Goal: Transaction & Acquisition: Purchase product/service

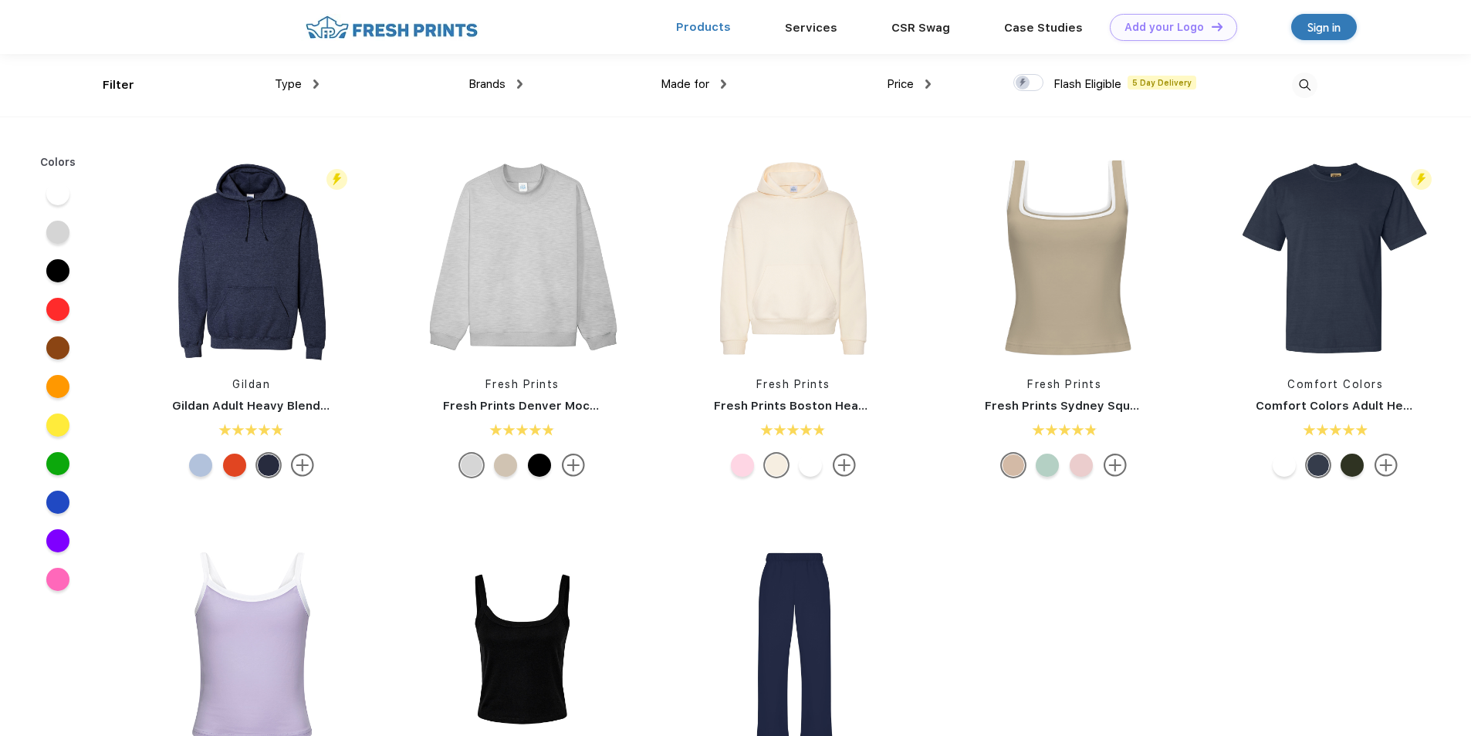
click at [709, 30] on link "Products" at bounding box center [703, 27] width 55 height 14
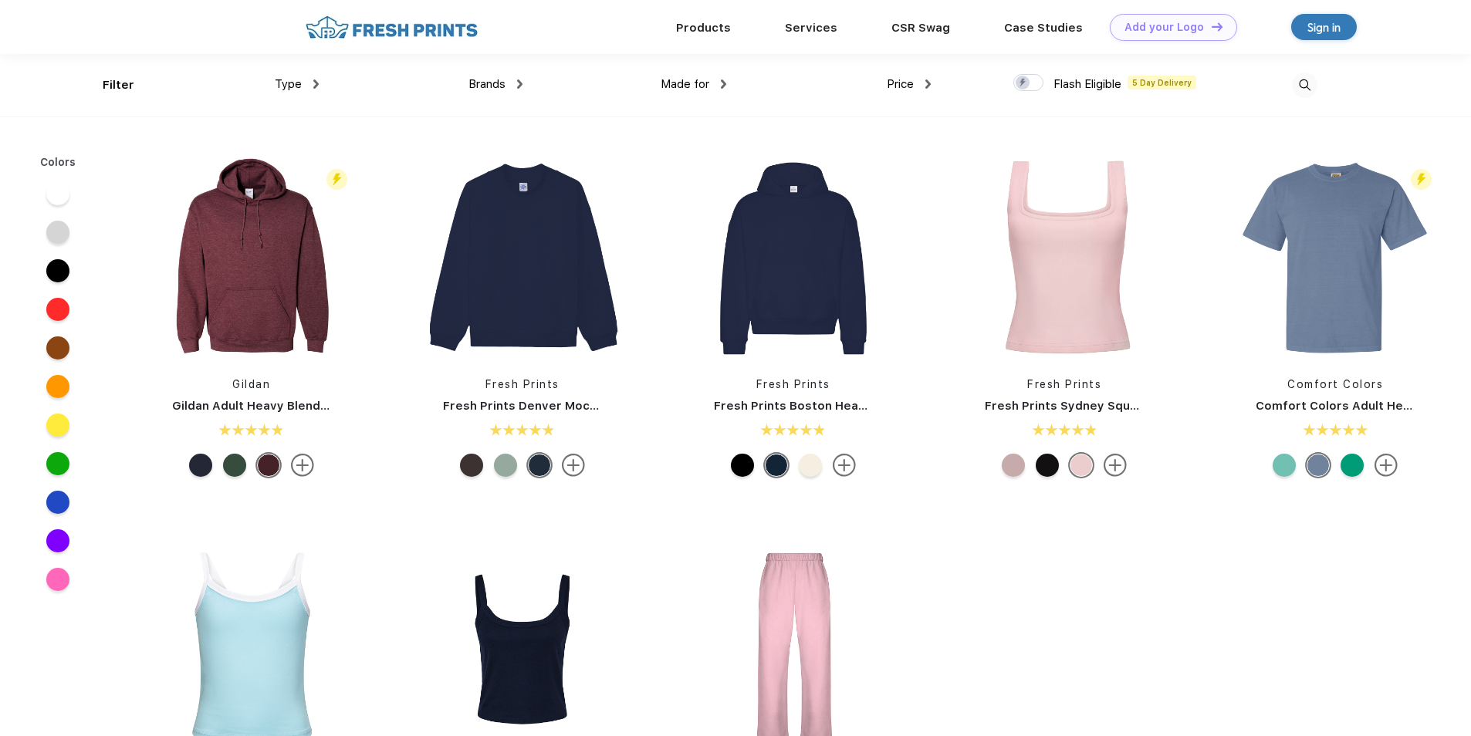
click at [282, 86] on span "Type" at bounding box center [288, 84] width 27 height 14
click at [307, 80] on div "Type" at bounding box center [297, 84] width 44 height 18
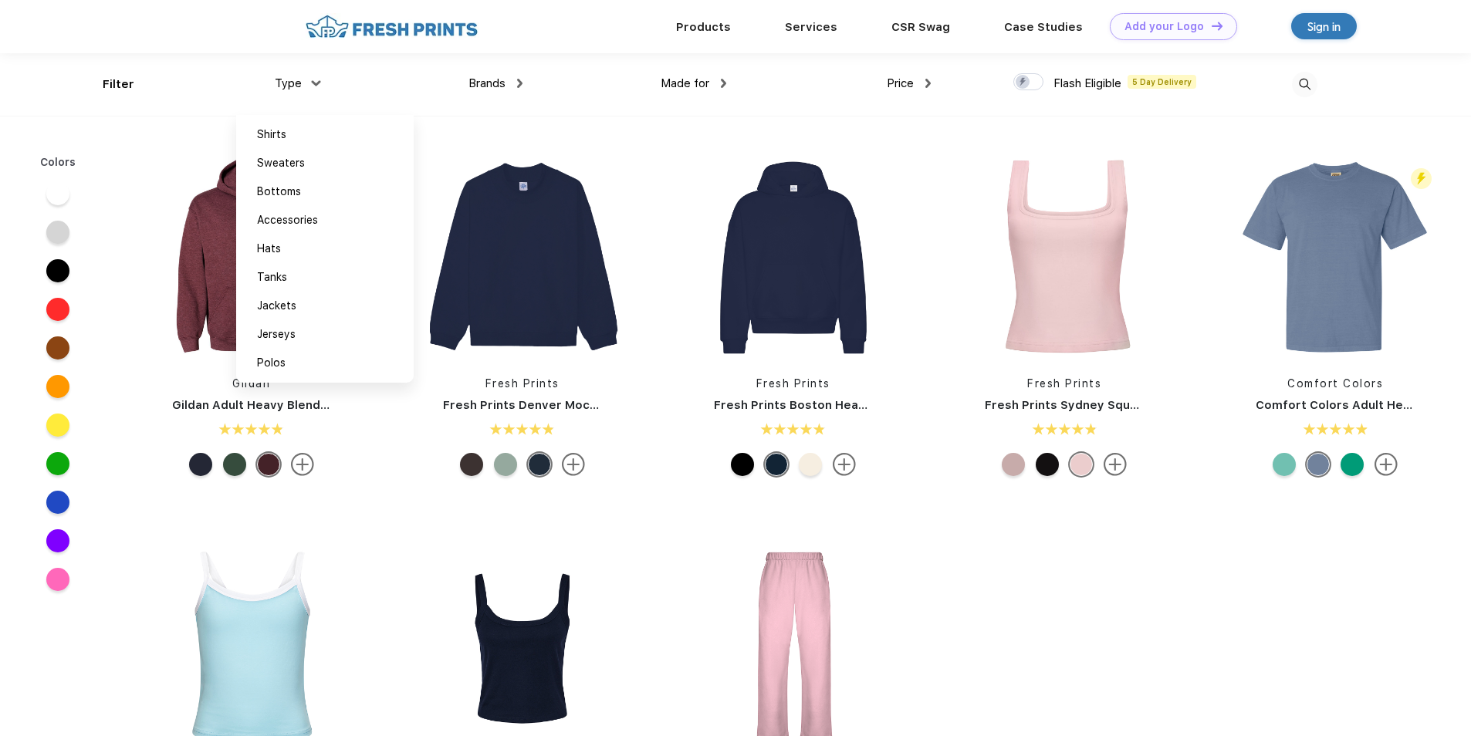
click at [1305, 89] on img at bounding box center [1304, 84] width 25 height 25
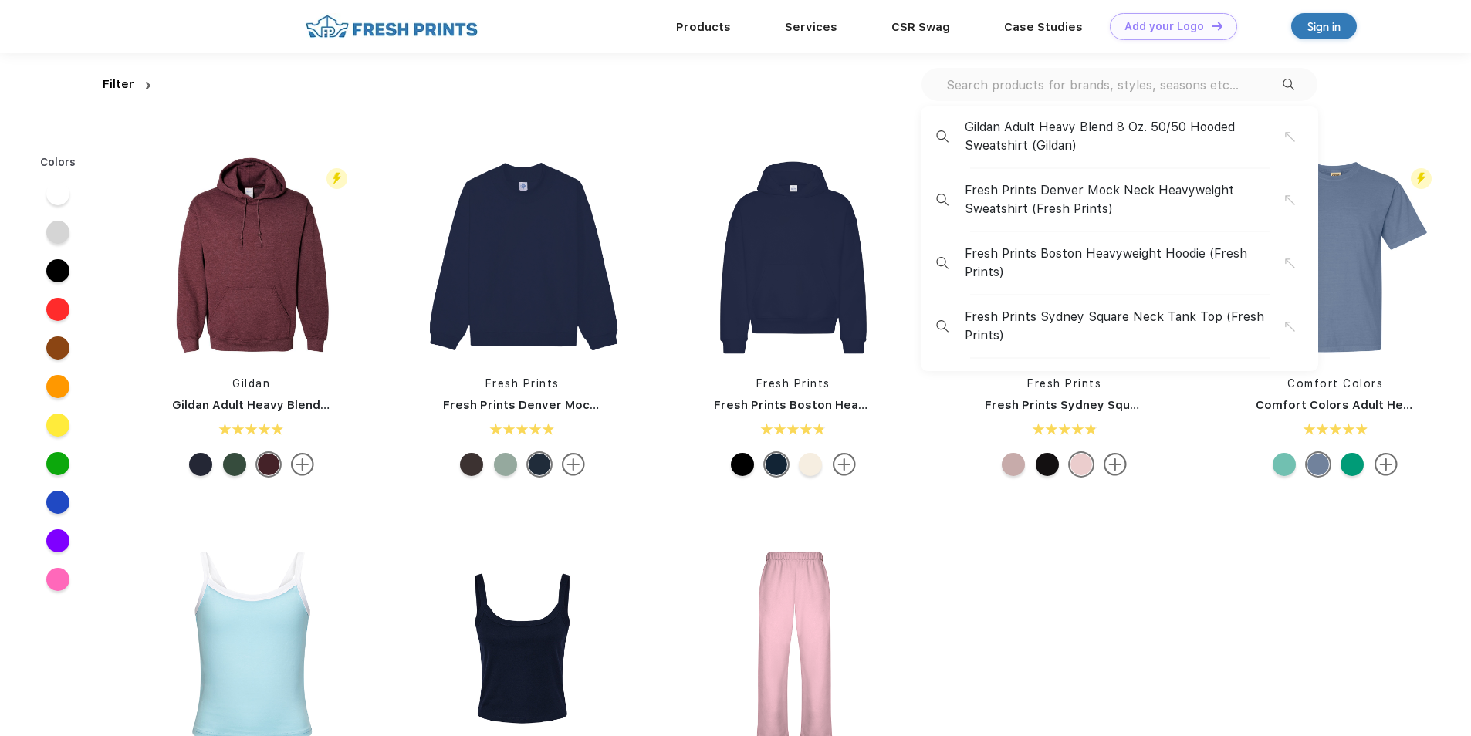
click at [1258, 83] on input "text" at bounding box center [1113, 84] width 338 height 17
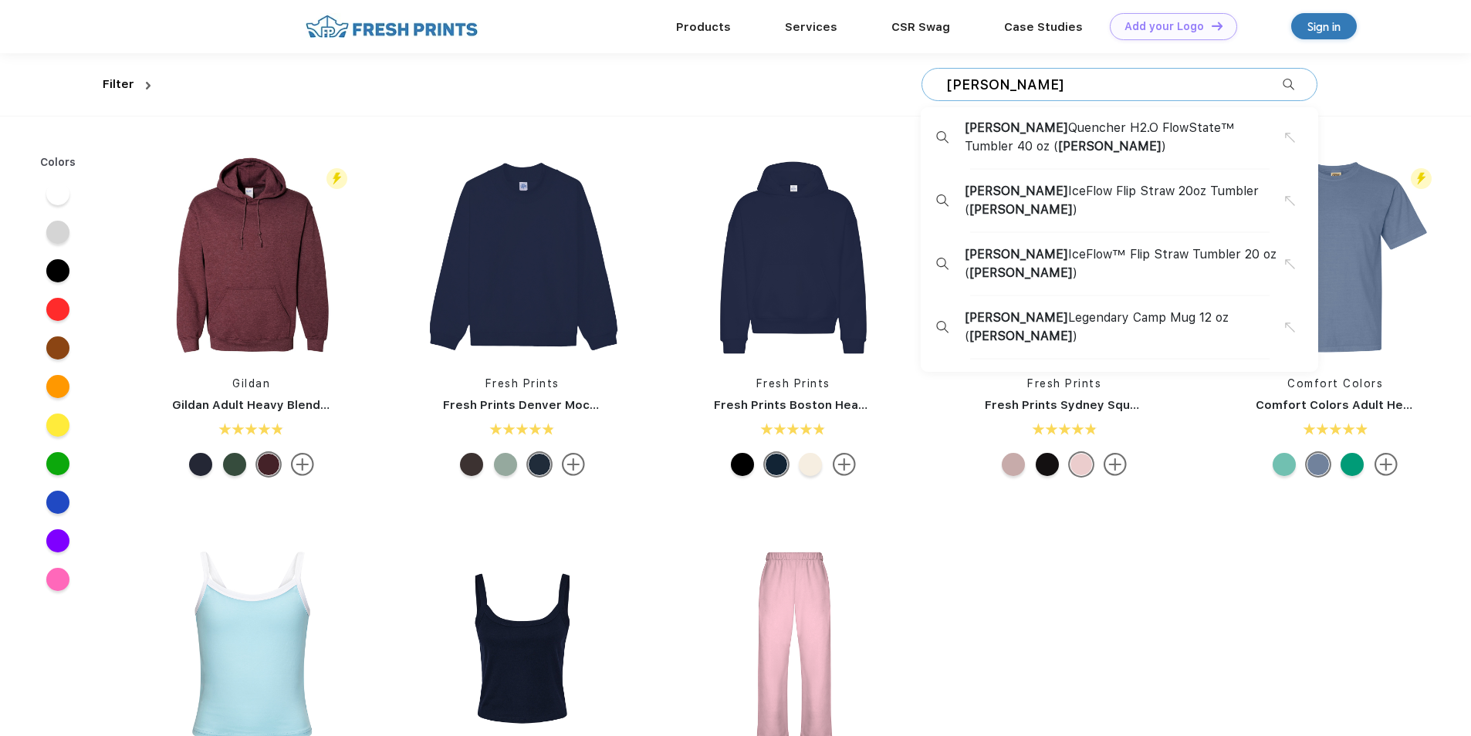
type input "stanley"
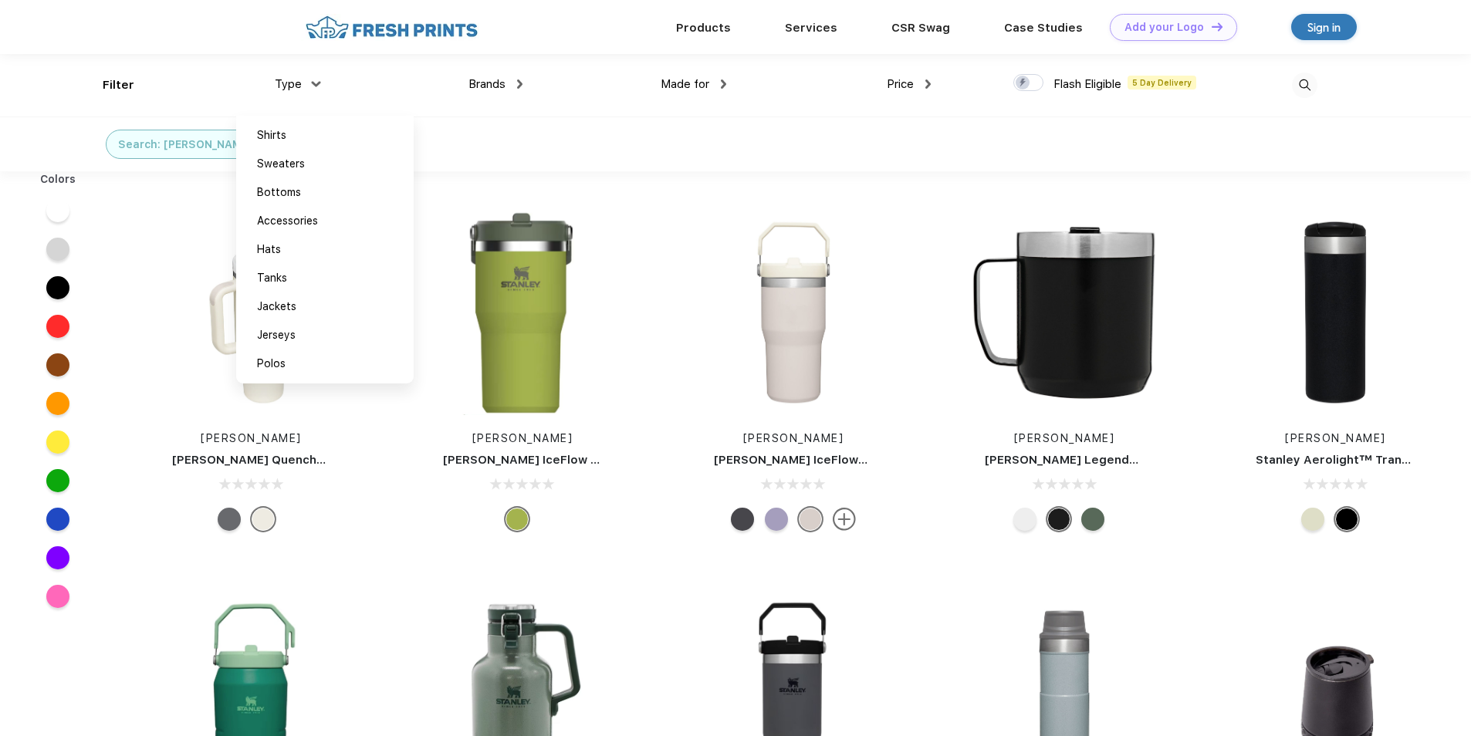
click at [1302, 82] on img at bounding box center [1304, 85] width 25 height 25
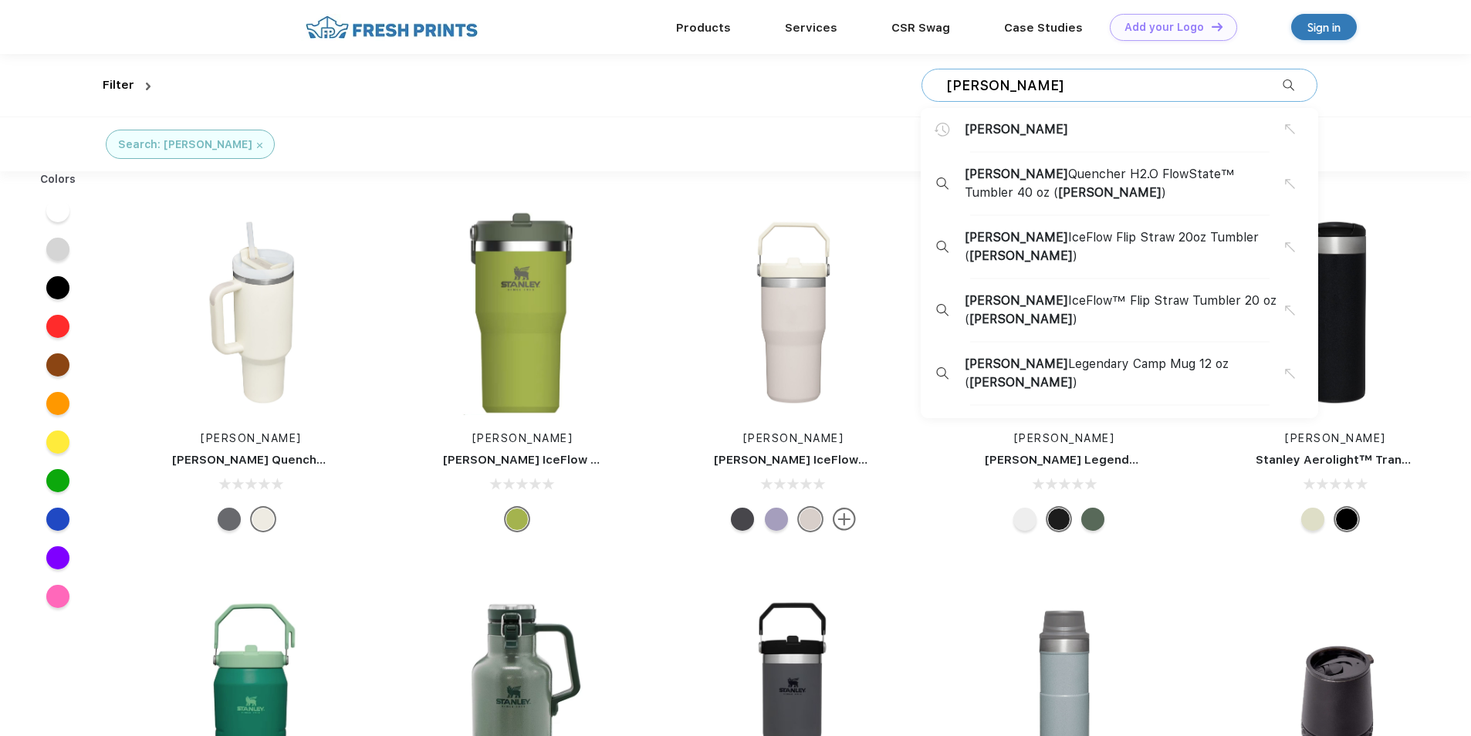
drag, startPoint x: 1248, startPoint y: 84, endPoint x: 947, endPoint y: 86, distance: 300.1
click at [947, 86] on input "stanley" at bounding box center [1113, 85] width 338 height 17
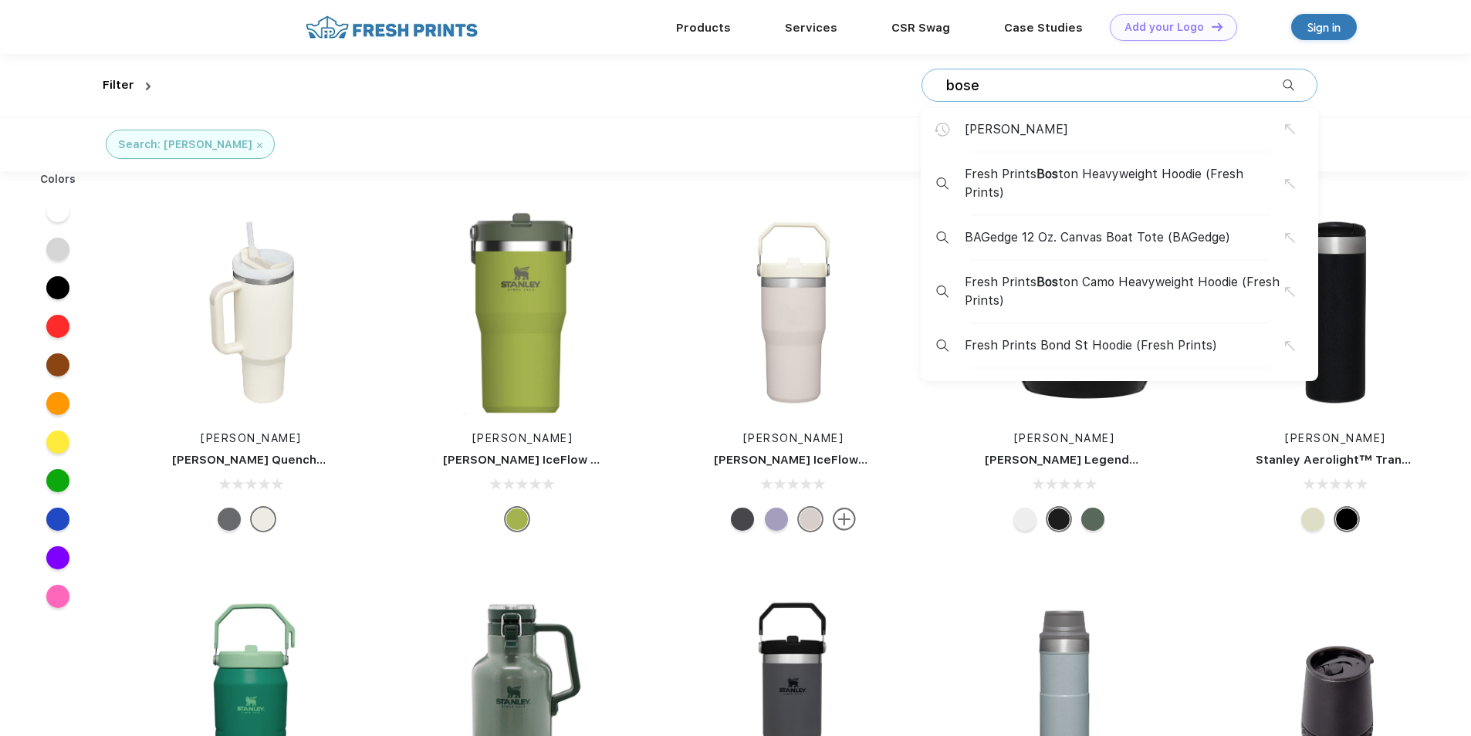
type input "bose"
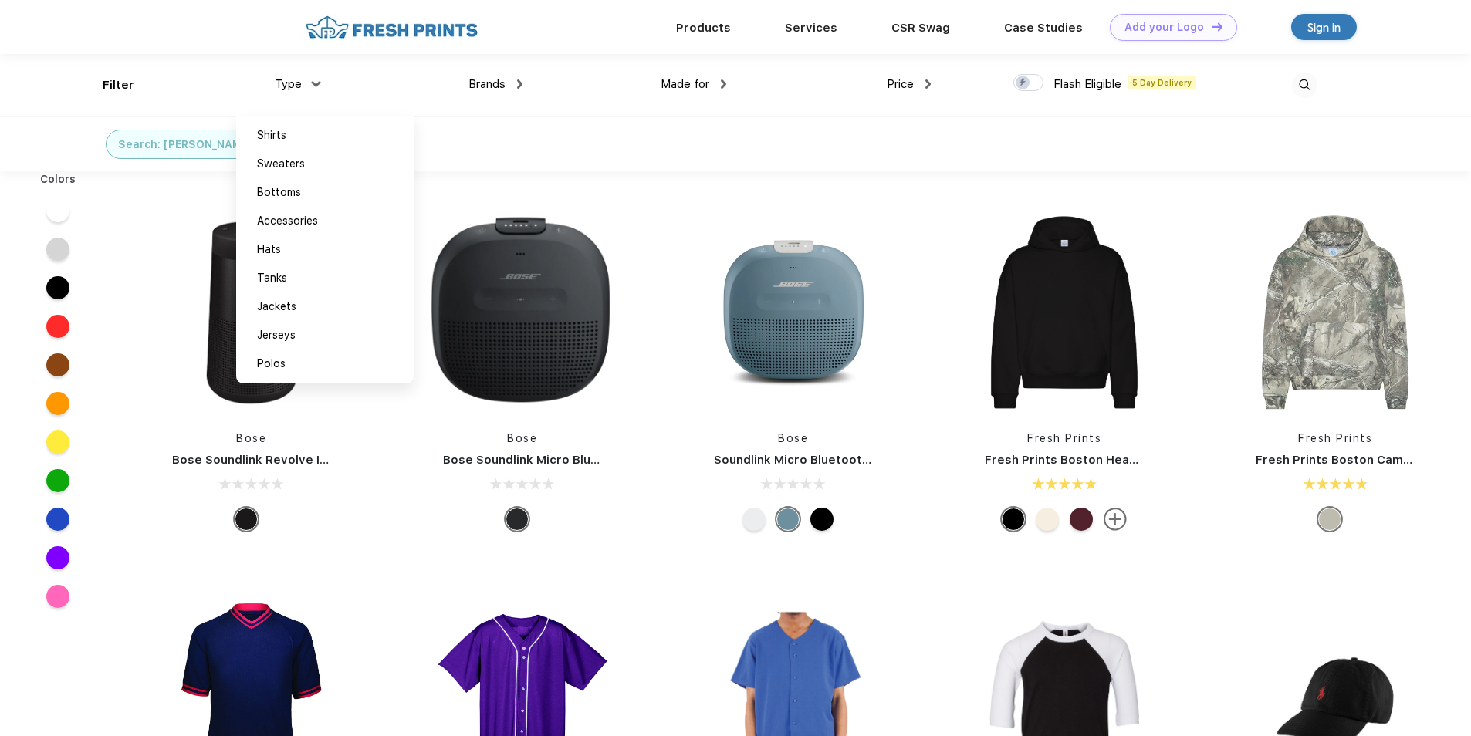
click at [1302, 81] on img at bounding box center [1304, 85] width 25 height 25
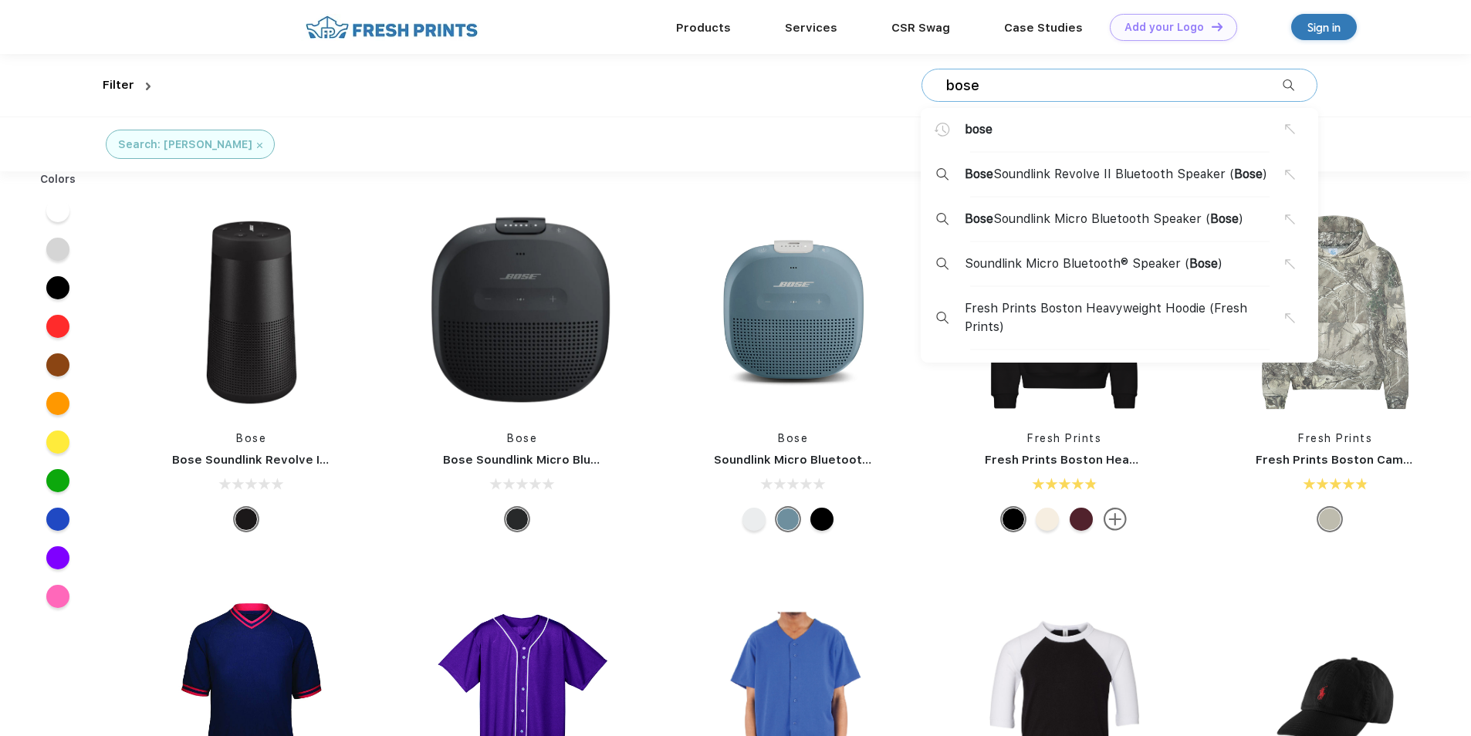
drag, startPoint x: 1022, startPoint y: 89, endPoint x: 912, endPoint y: 87, distance: 109.6
click at [912, 87] on div "bose bose Bose Soundlink Revolve II Bluetooth Speaker ( Bose ) Bose Soundlink M…" at bounding box center [737, 85] width 1160 height 62
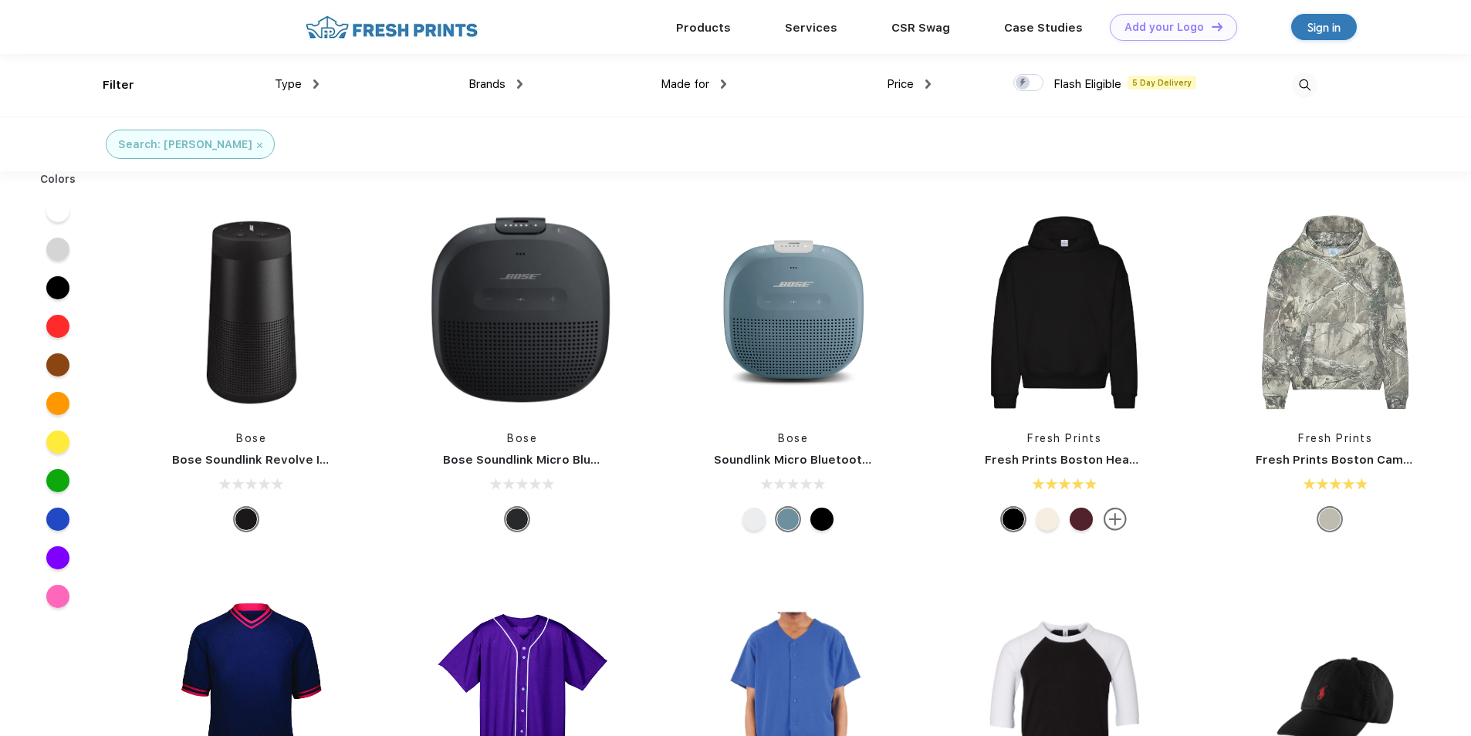
click at [1239, 82] on div at bounding box center [1215, 85] width 204 height 62
click at [1305, 81] on img at bounding box center [1304, 85] width 25 height 25
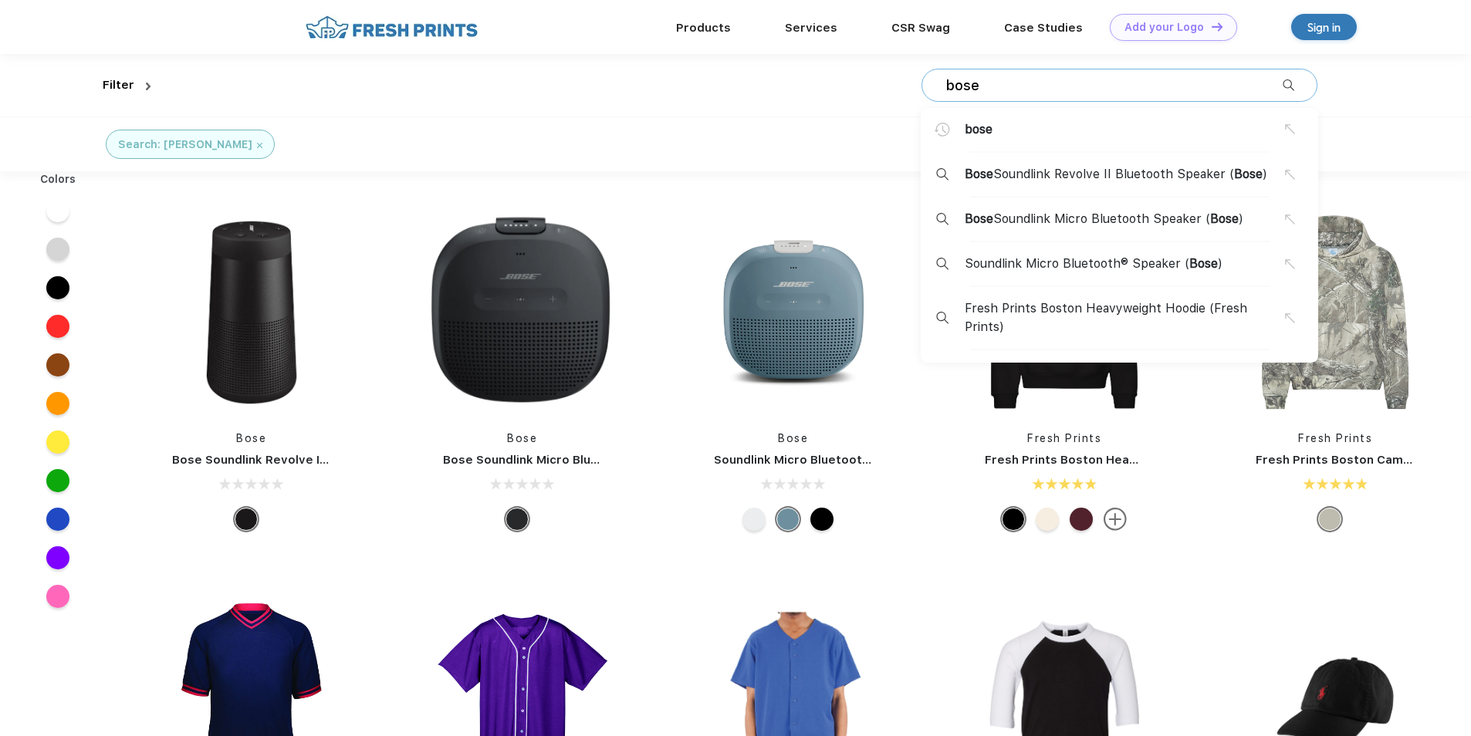
drag, startPoint x: 1080, startPoint y: 84, endPoint x: 872, endPoint y: 77, distance: 208.4
click at [872, 77] on div "bose bose Bose Soundlink Revolve II Bluetooth Speaker ( Bose ) Bose Soundlink M…" at bounding box center [737, 85] width 1160 height 62
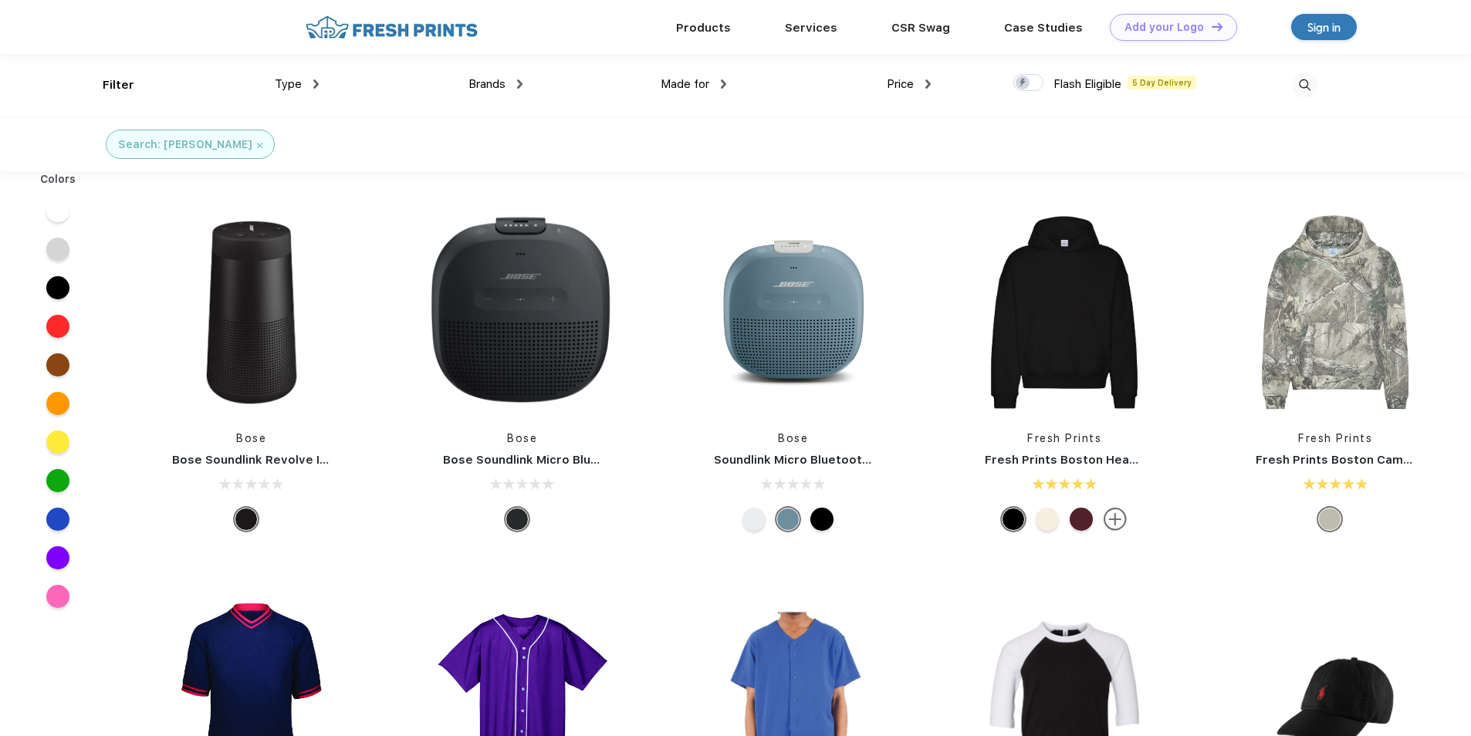
click at [1308, 89] on img at bounding box center [1304, 85] width 25 height 25
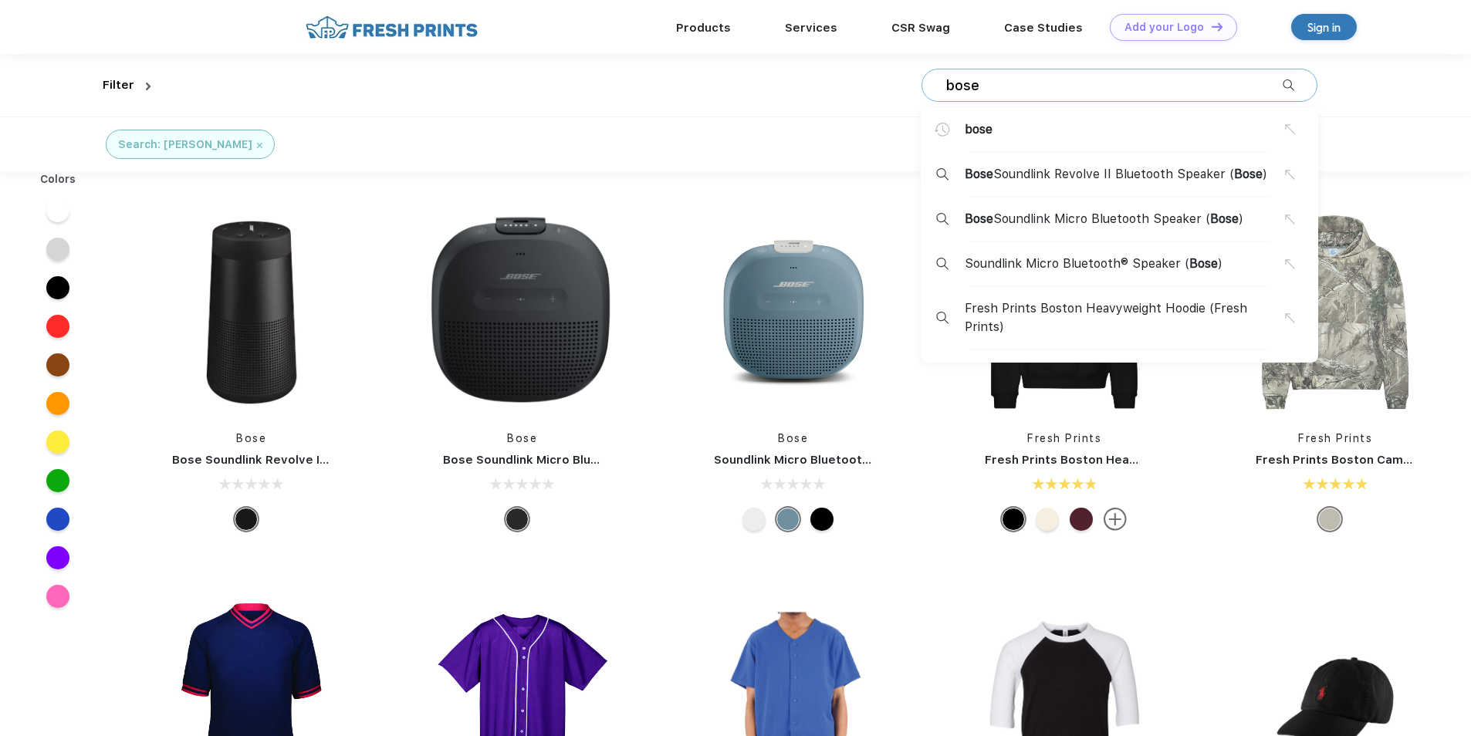
click at [1100, 85] on input "bose" at bounding box center [1113, 85] width 338 height 17
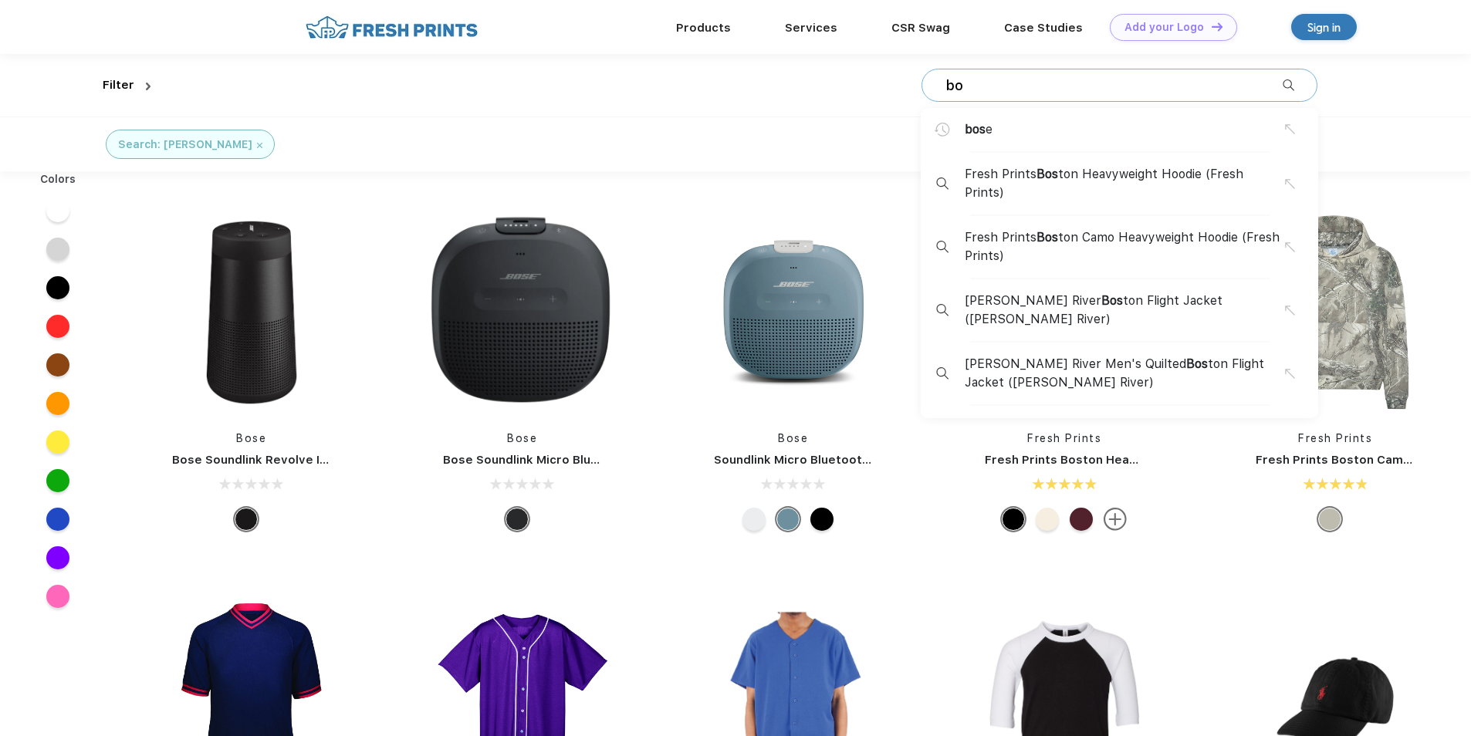
type input "b"
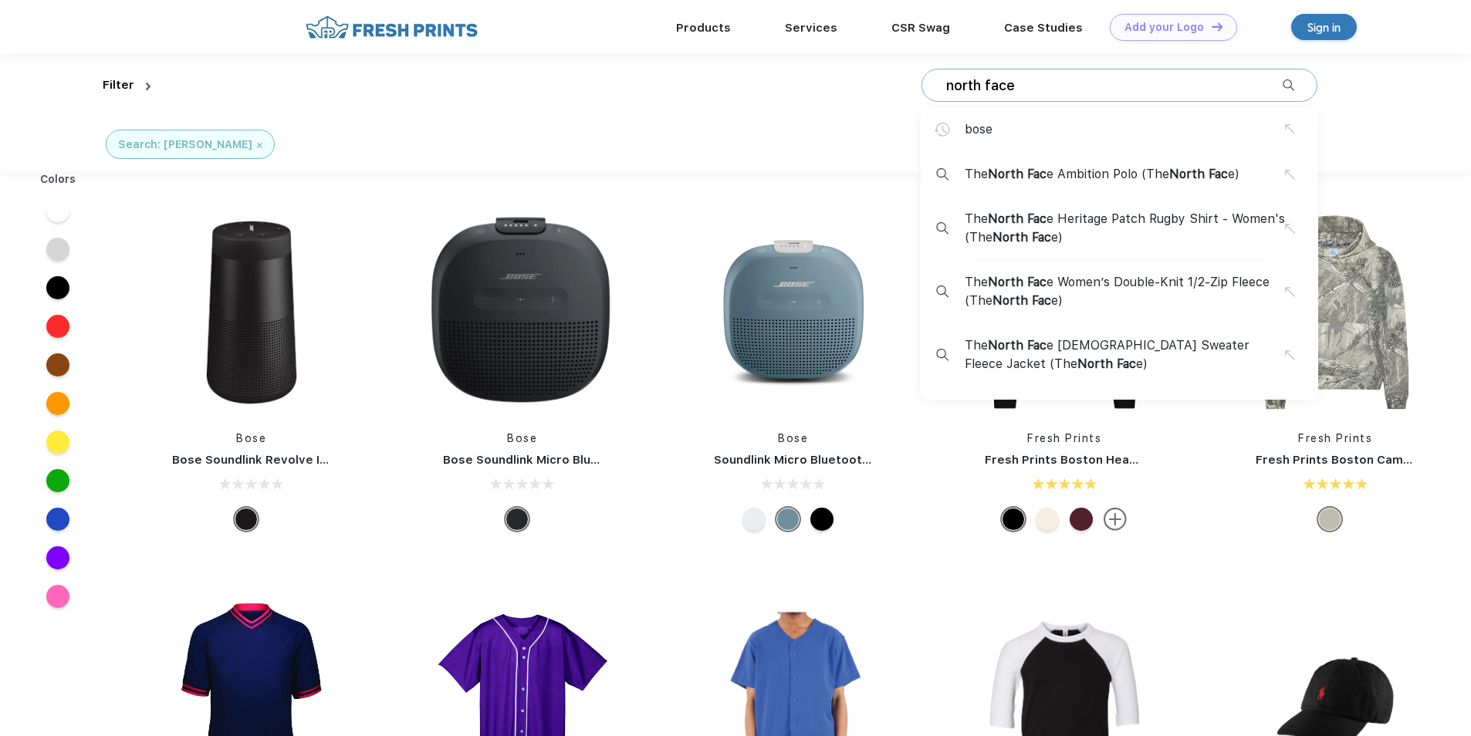
type input "north face"
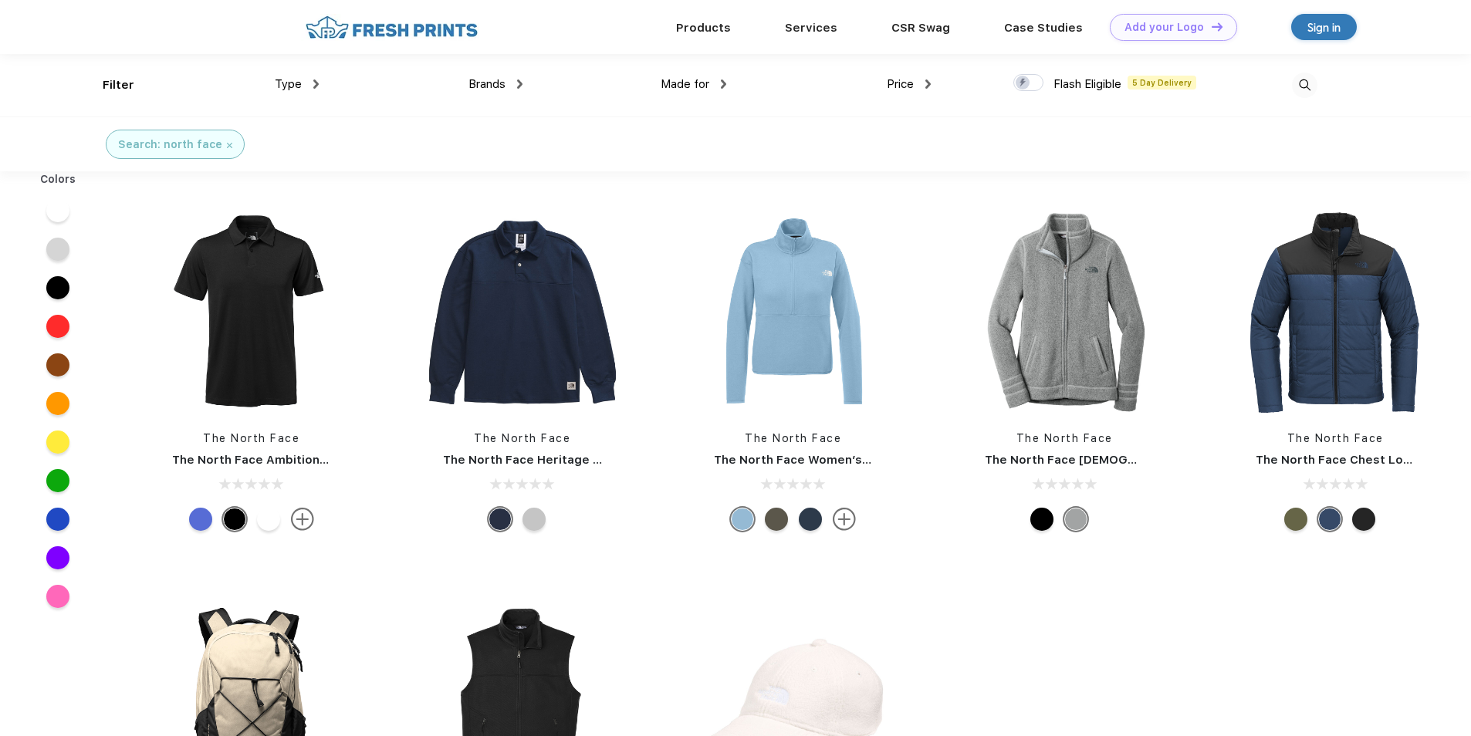
click at [51, 329] on div at bounding box center [57, 326] width 23 height 23
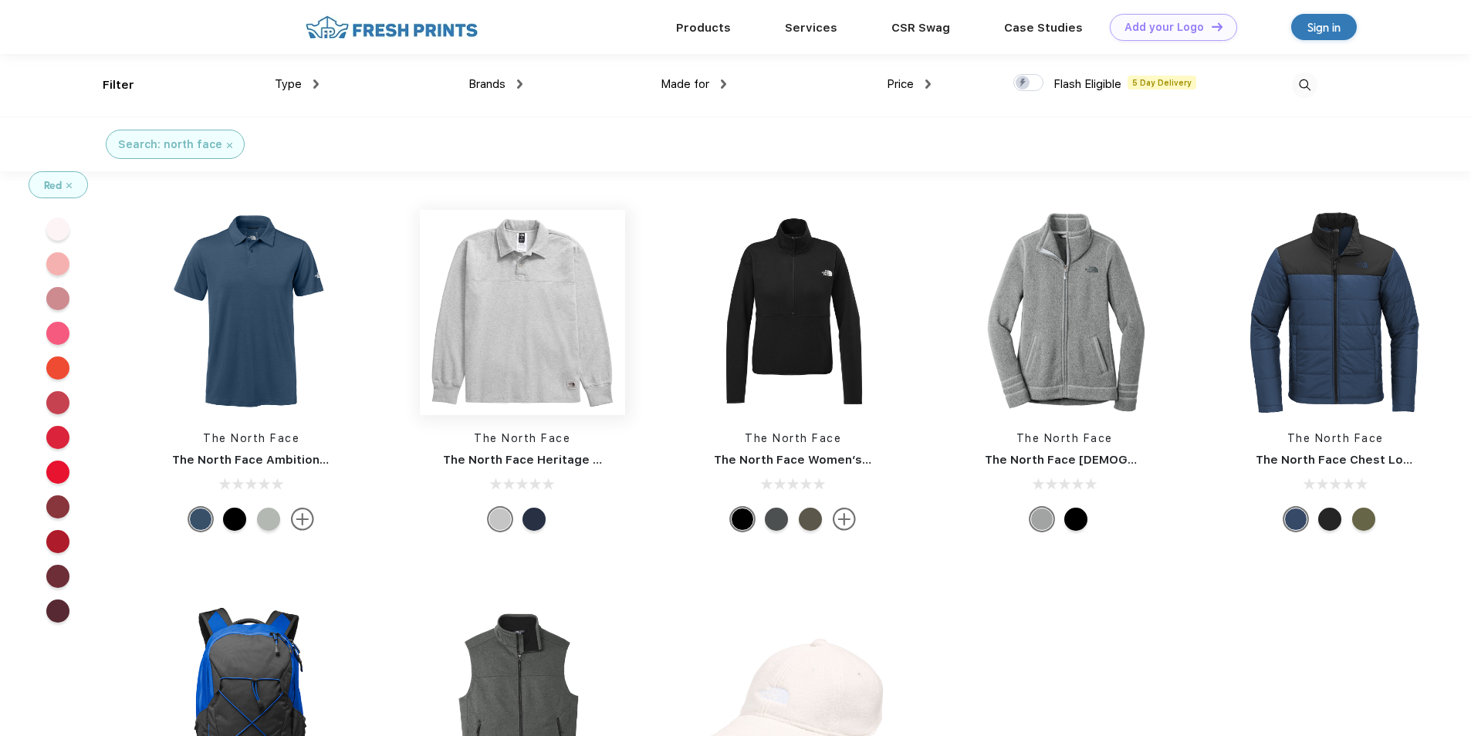
click at [552, 367] on img at bounding box center [522, 312] width 205 height 205
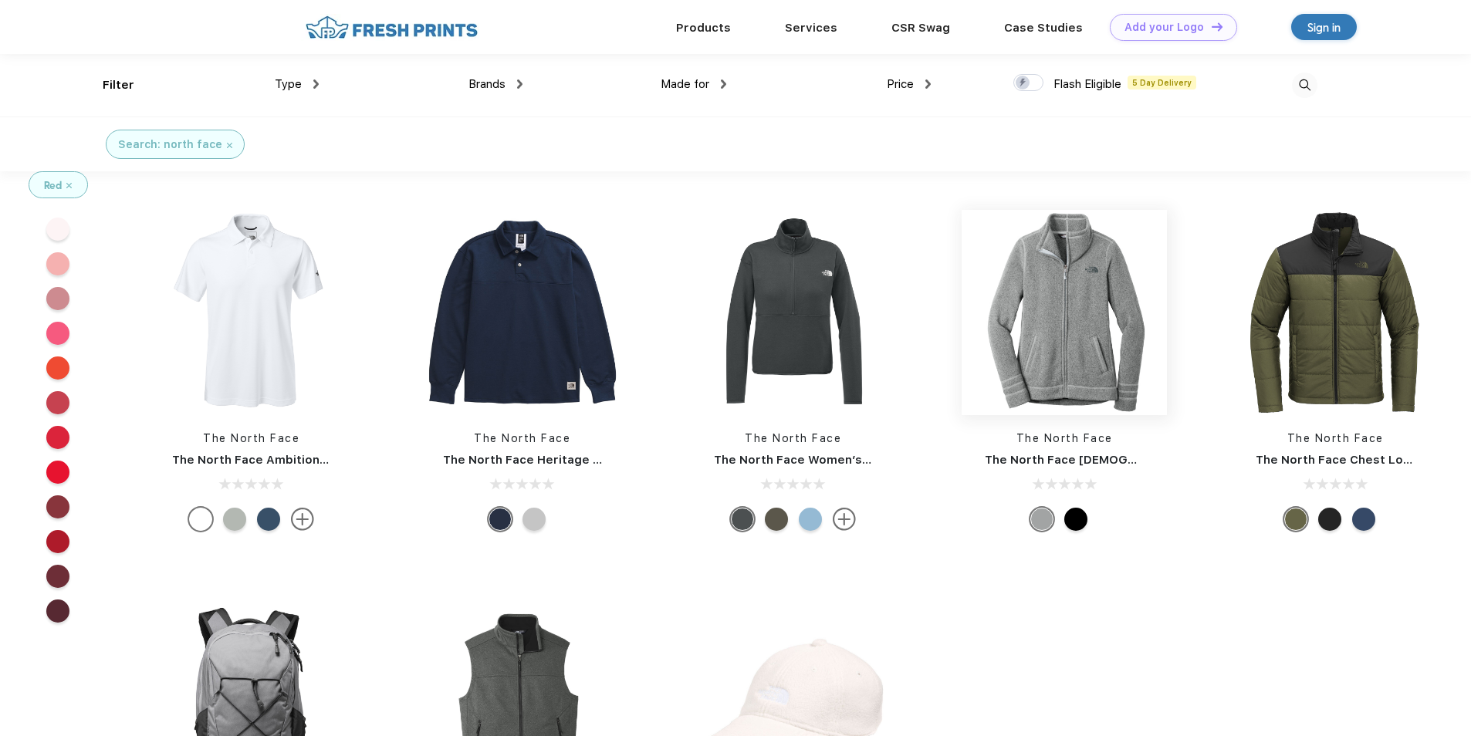
click at [1049, 332] on img at bounding box center [1063, 312] width 205 height 205
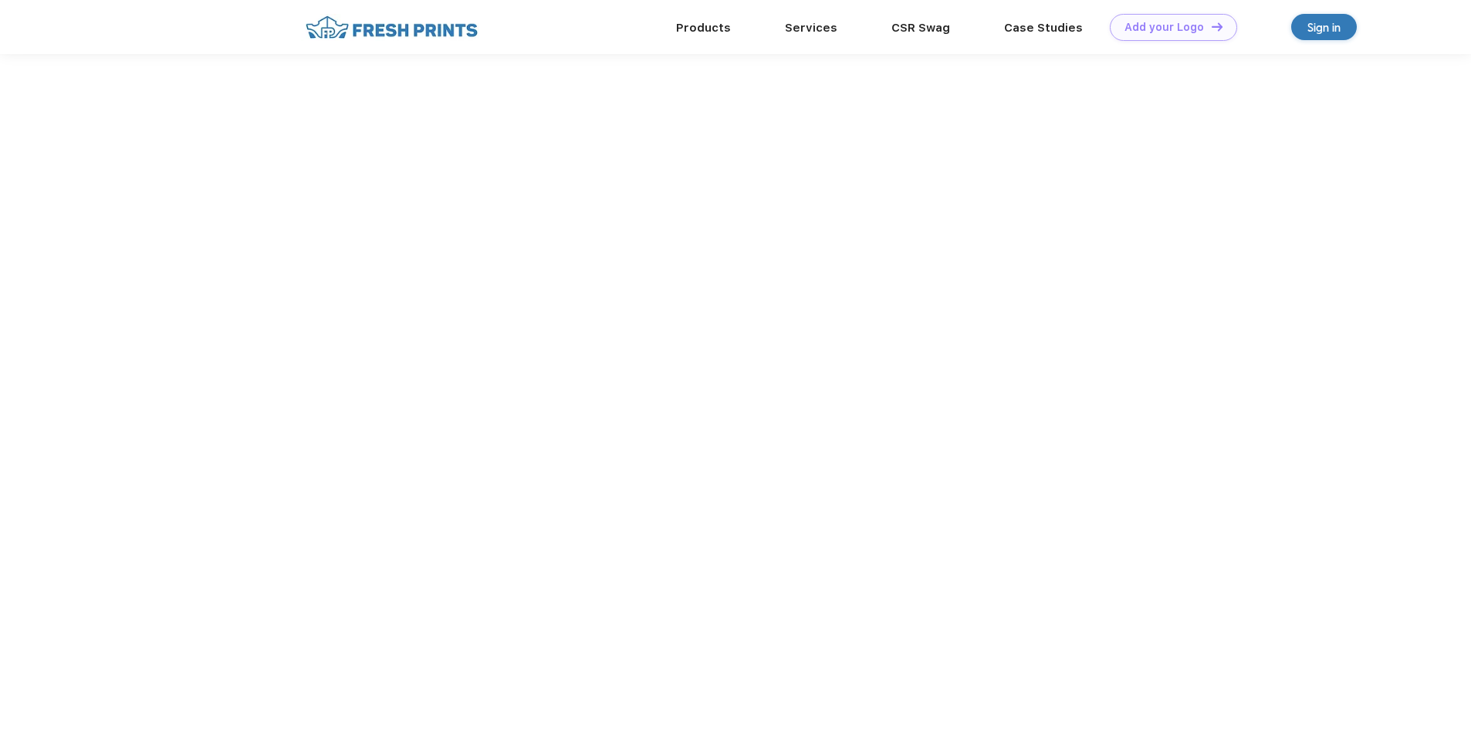
scroll to position [1, 0]
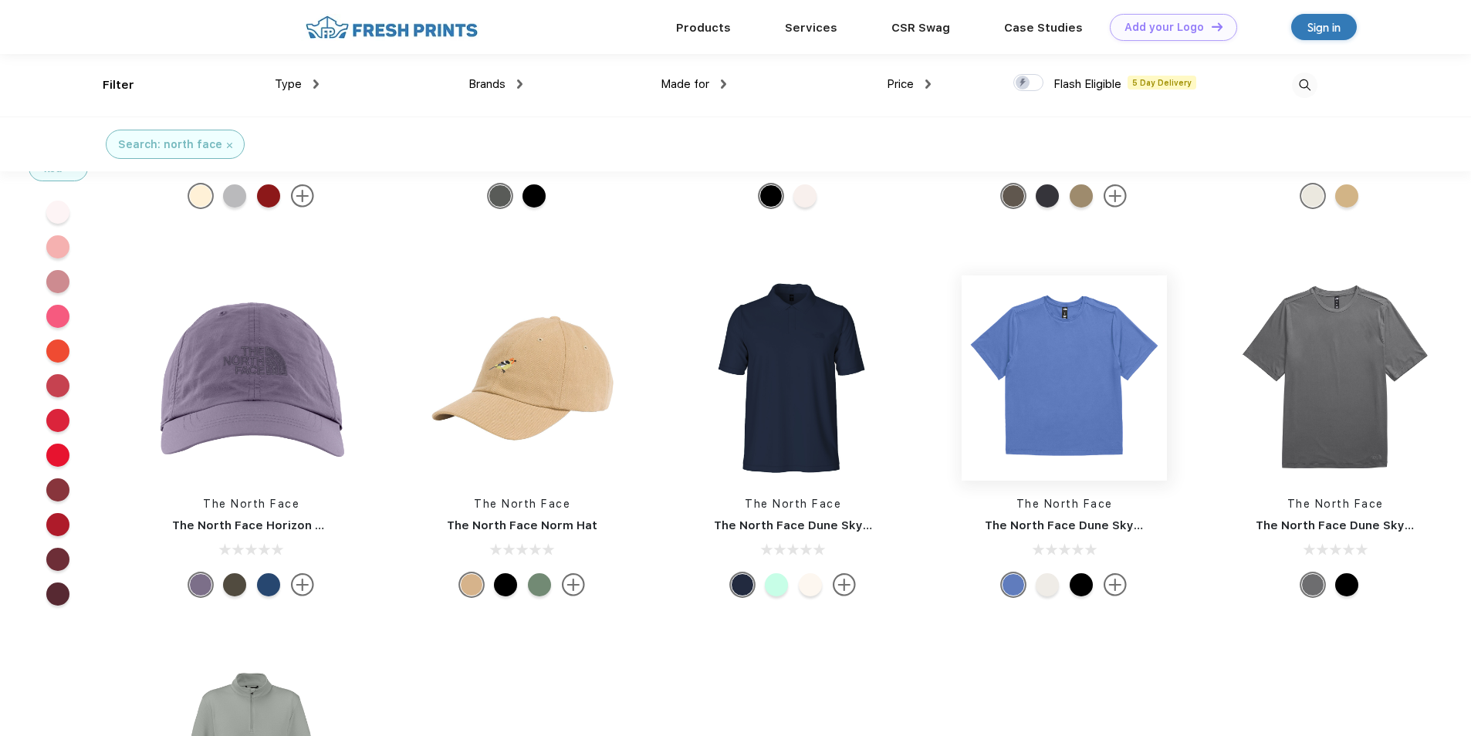
scroll to position [1, 0]
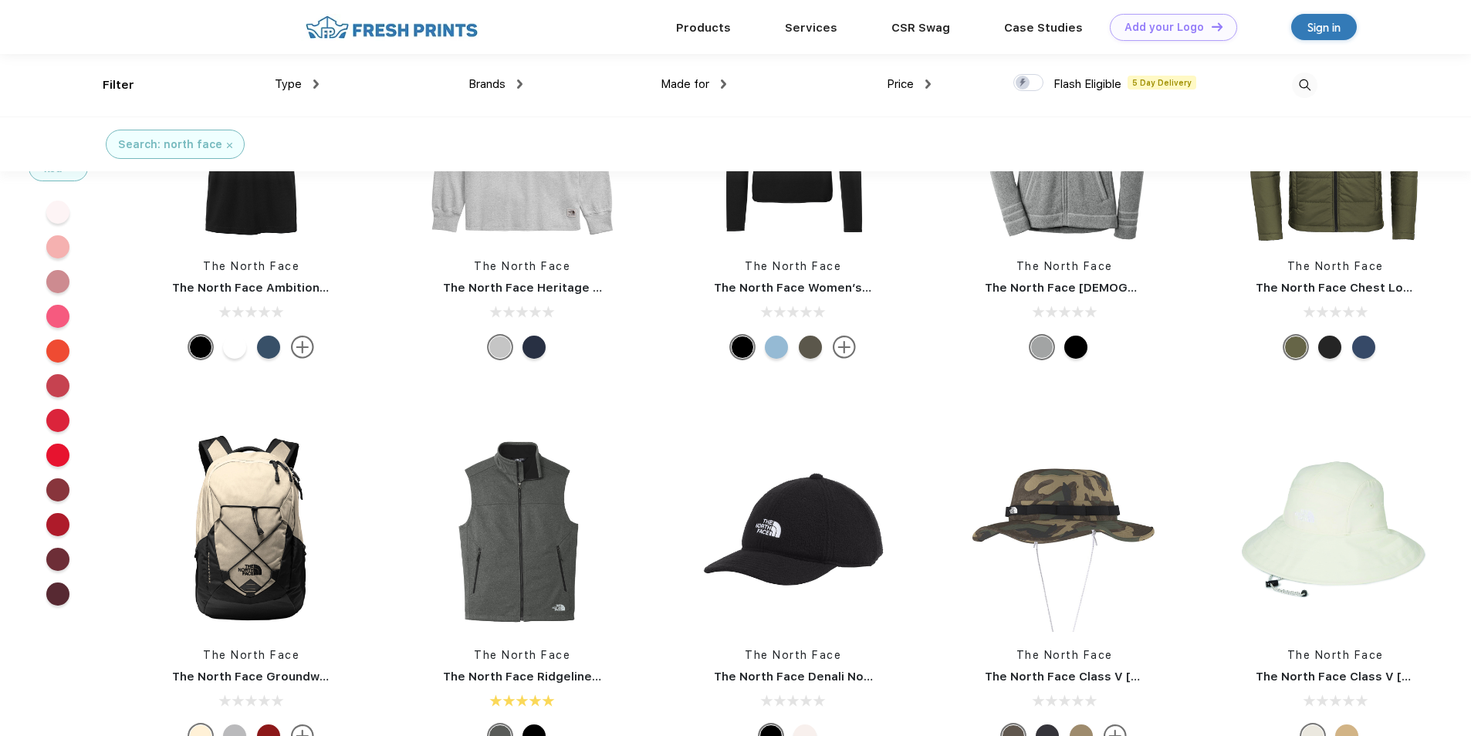
click at [1298, 93] on img at bounding box center [1304, 85] width 25 height 25
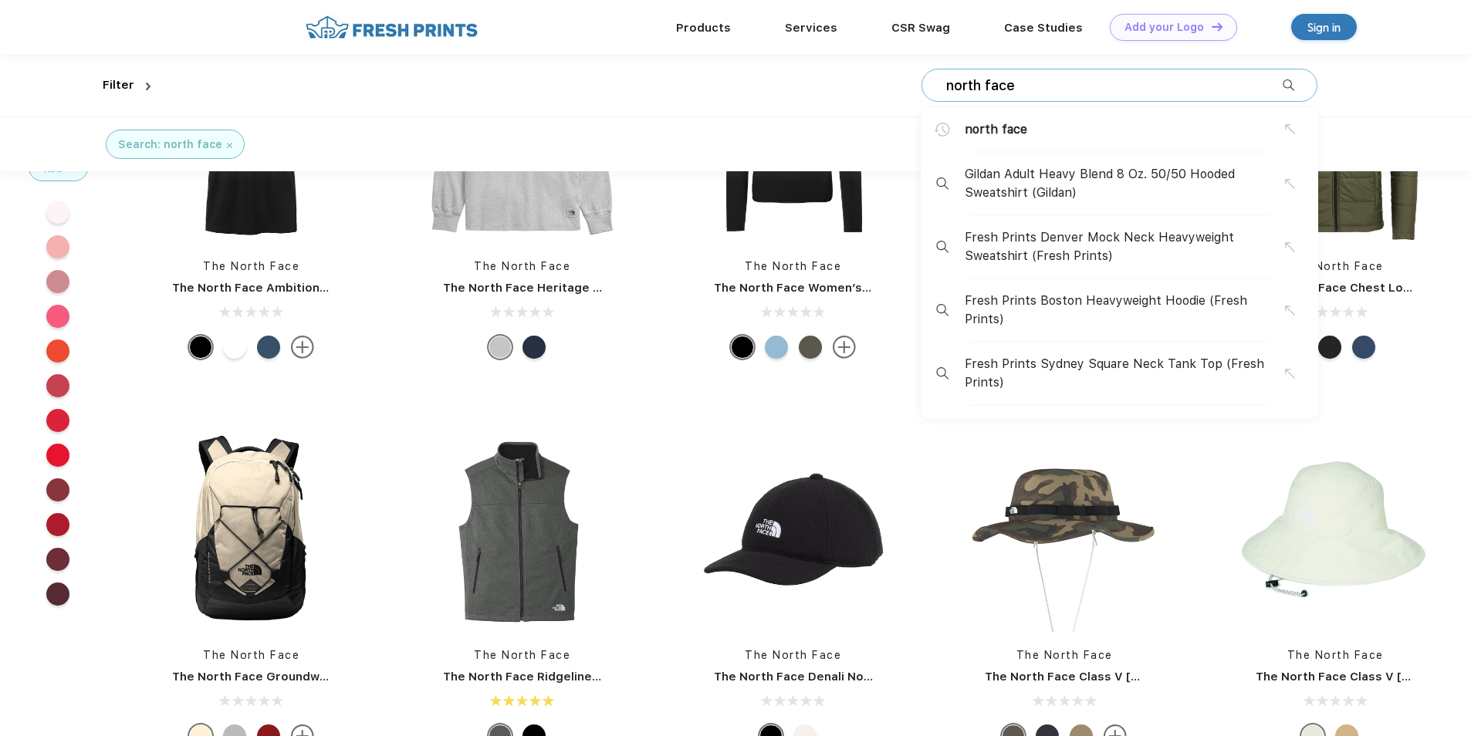
drag, startPoint x: 1103, startPoint y: 89, endPoint x: 931, endPoint y: 73, distance: 172.8
click at [931, 73] on div "north face north face Gildan Adult Heavy Blend 8 Oz. 50/50 Hooded Sweatshirt (G…" at bounding box center [1119, 85] width 396 height 33
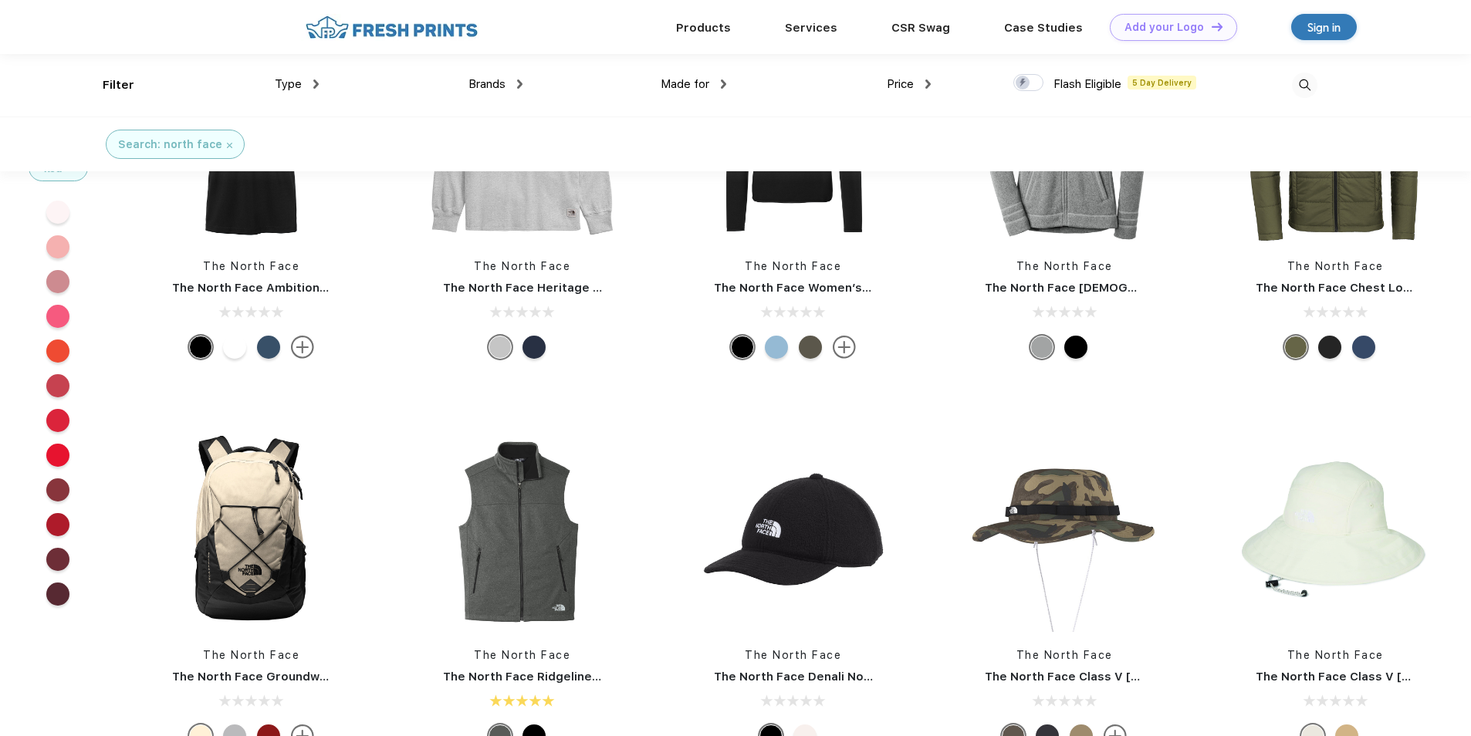
click at [1299, 85] on img at bounding box center [1304, 85] width 25 height 25
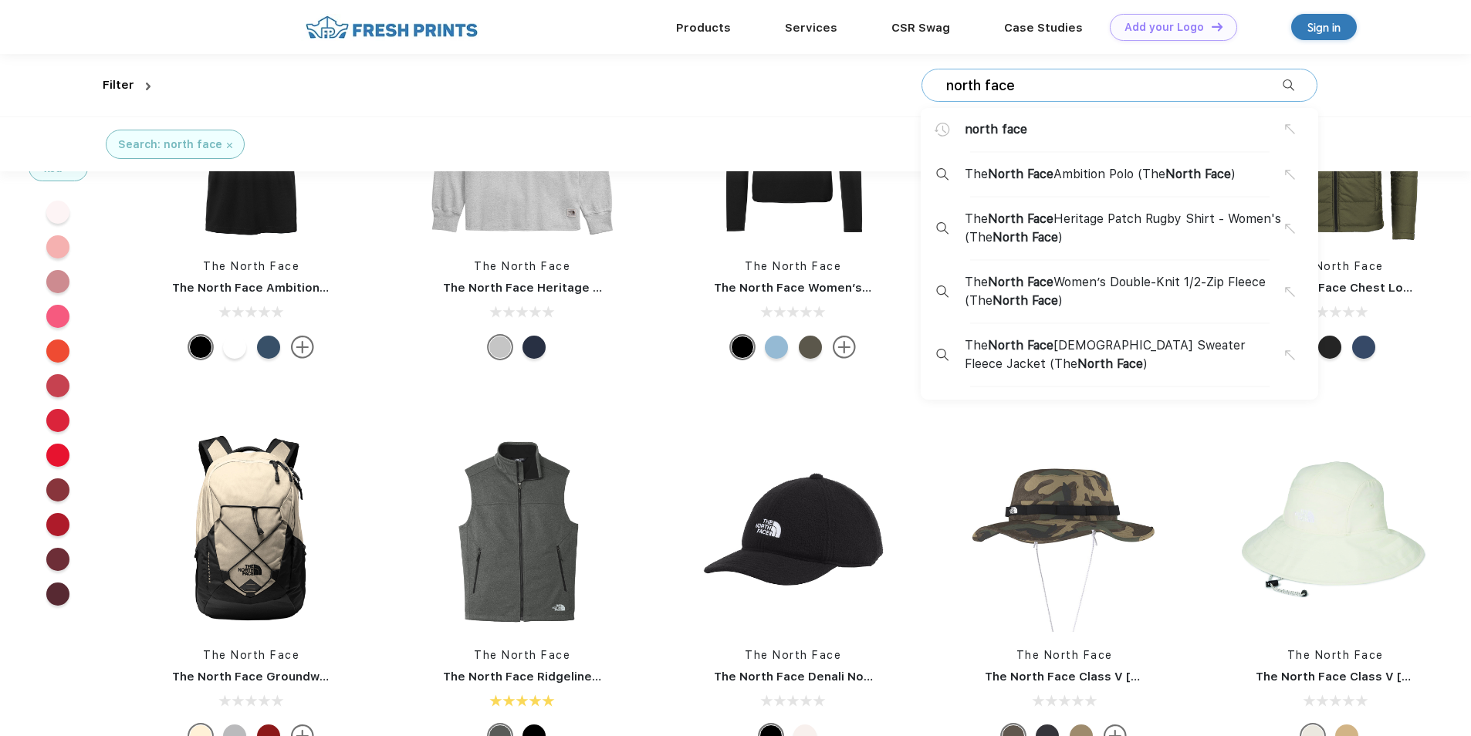
click at [1203, 91] on input "north face" at bounding box center [1113, 85] width 338 height 17
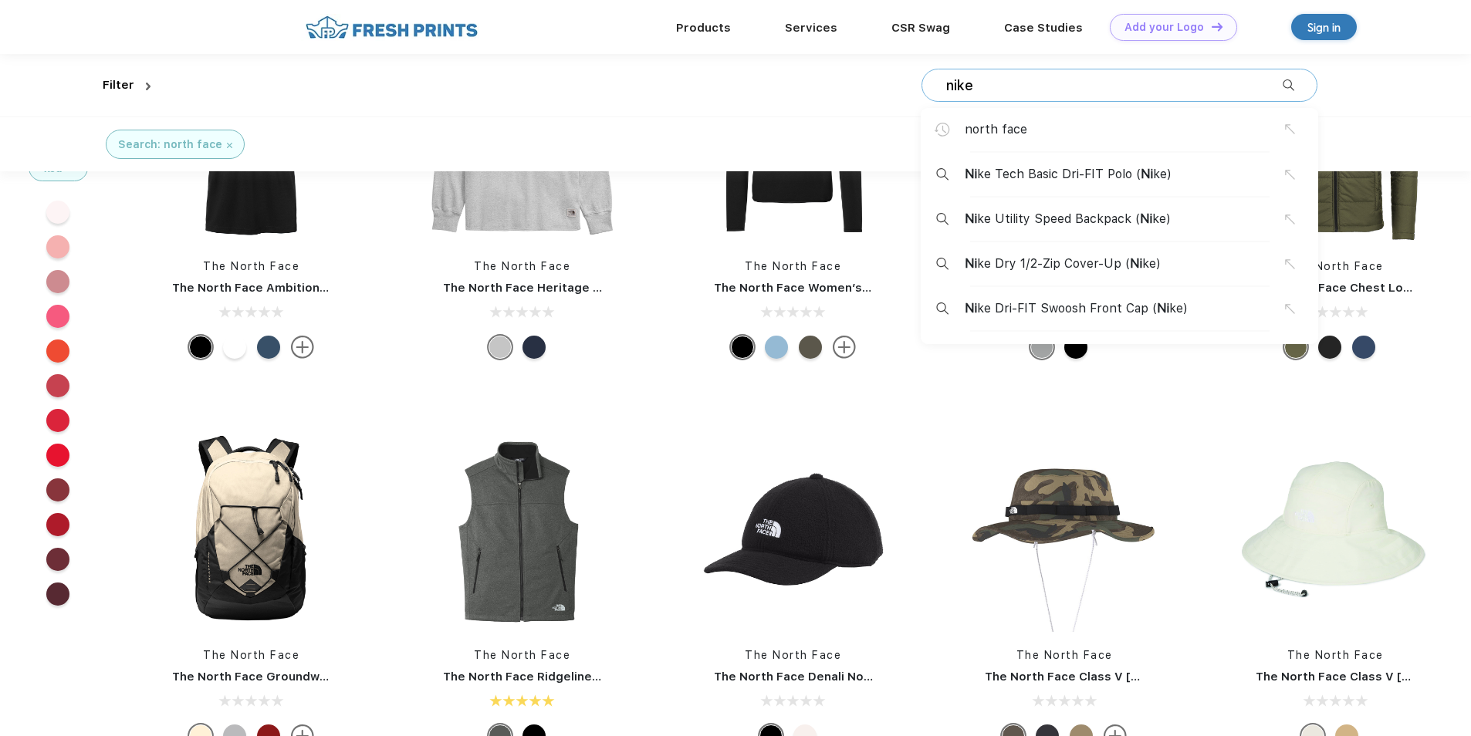
type input "nike"
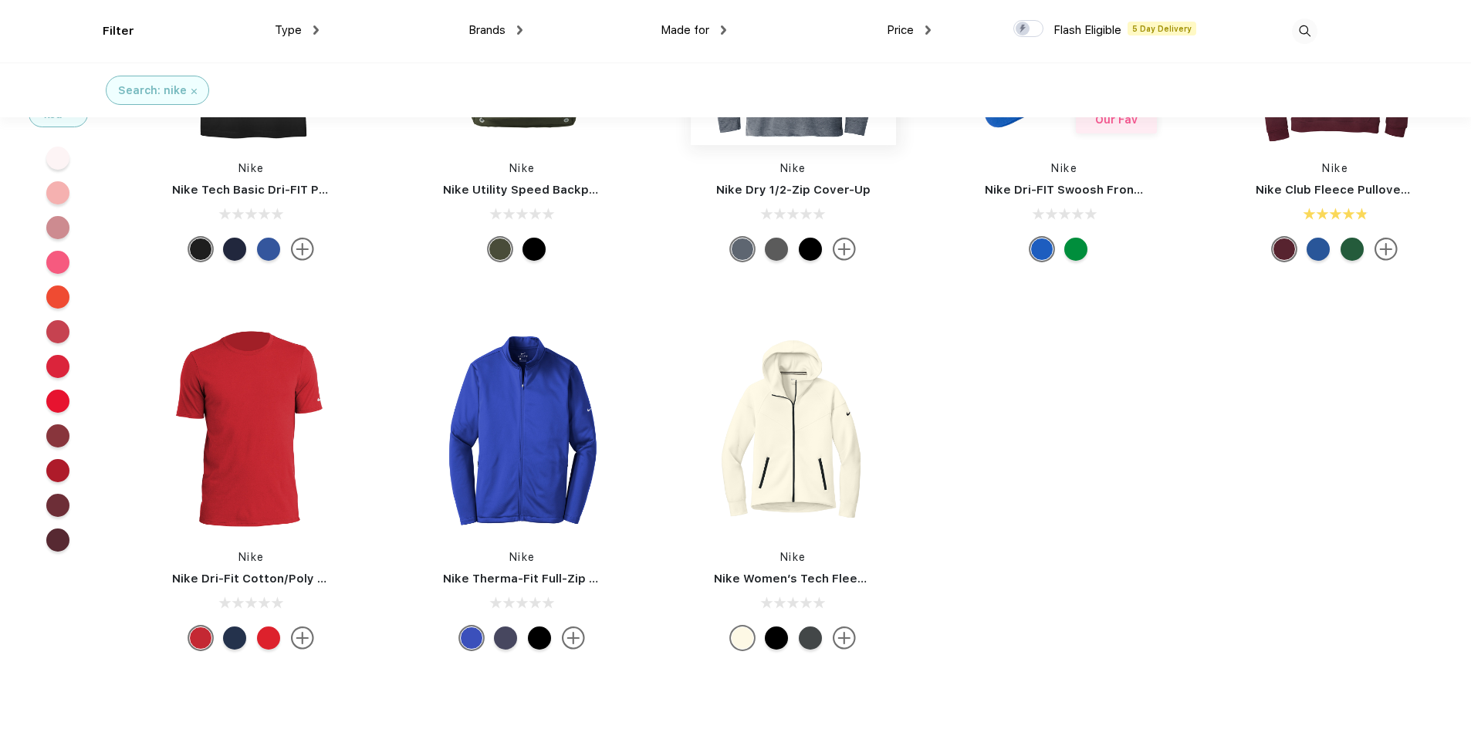
scroll to position [154, 0]
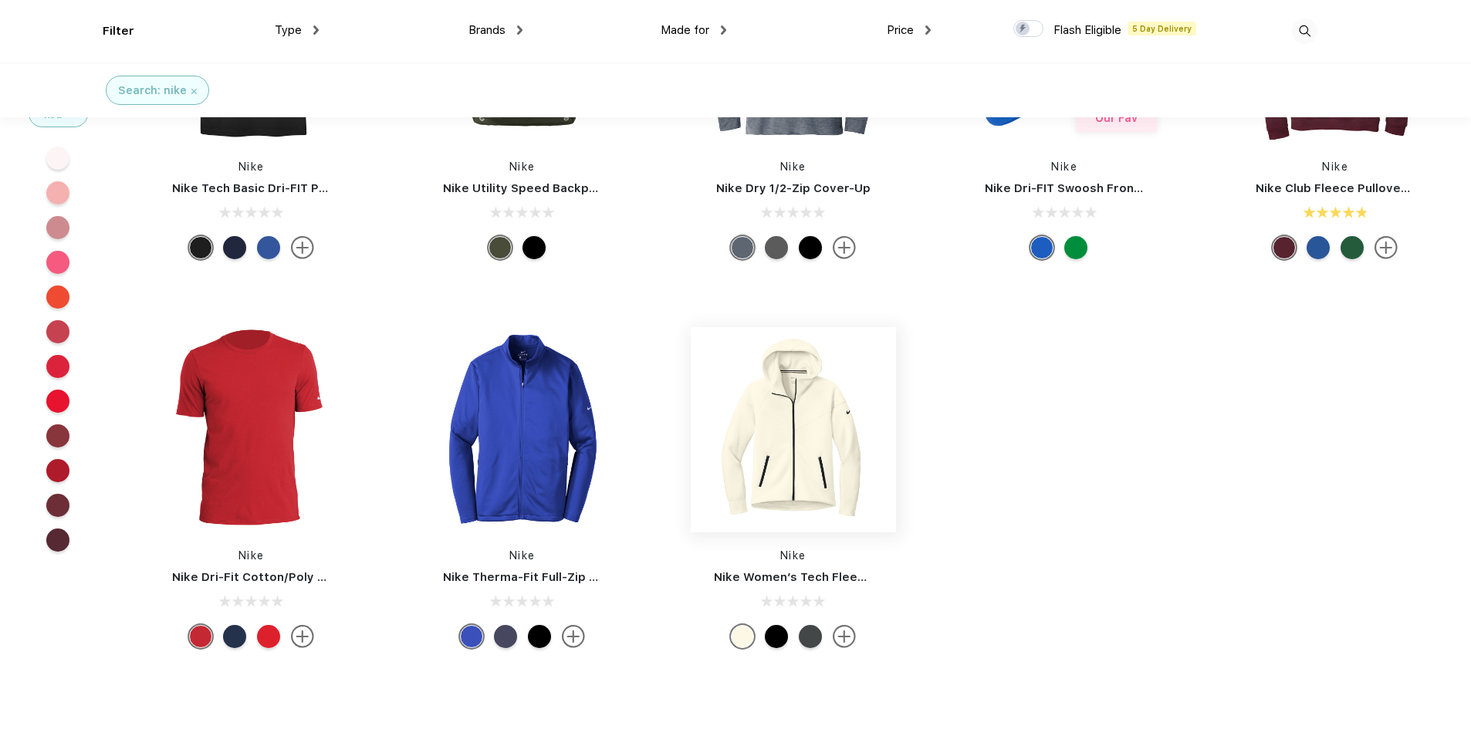
click at [731, 427] on img at bounding box center [793, 429] width 205 height 205
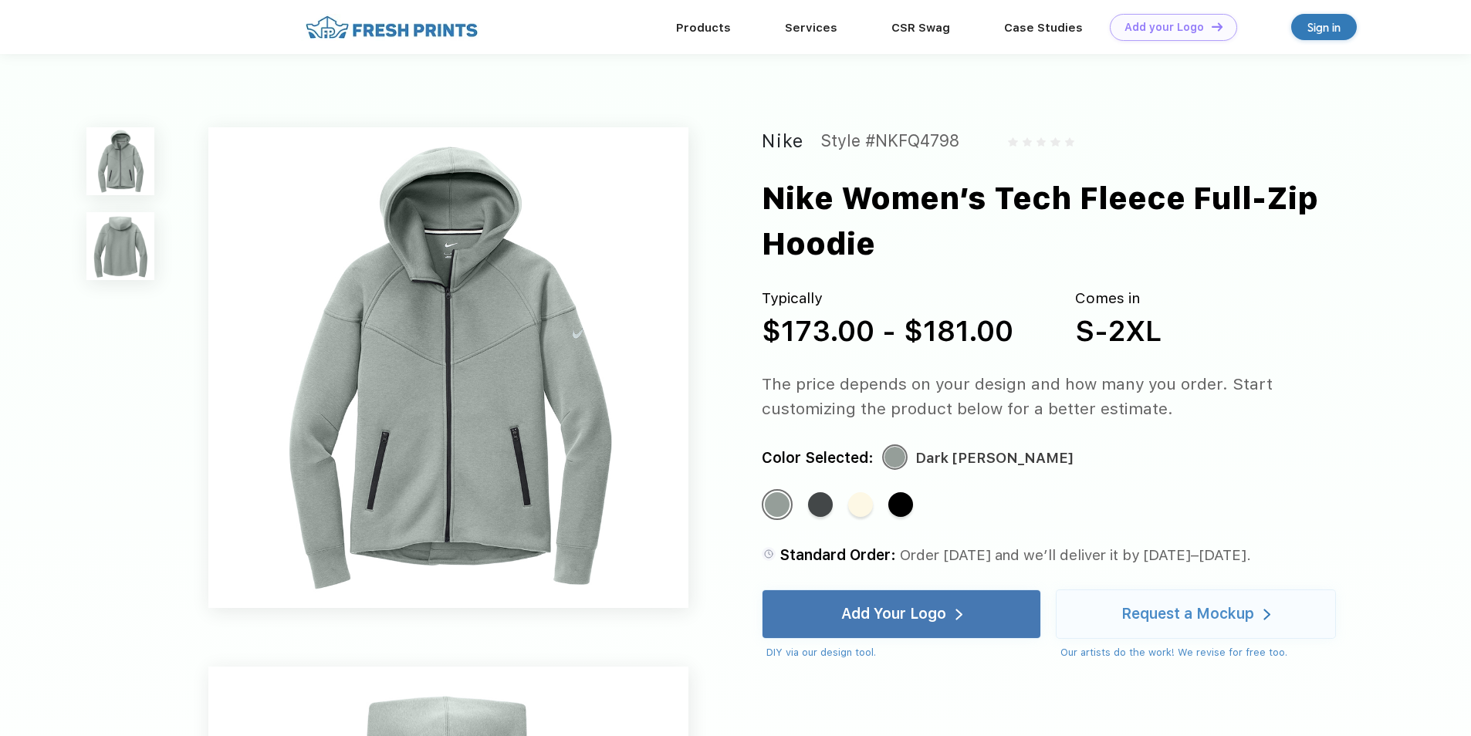
scroll to position [154, 0]
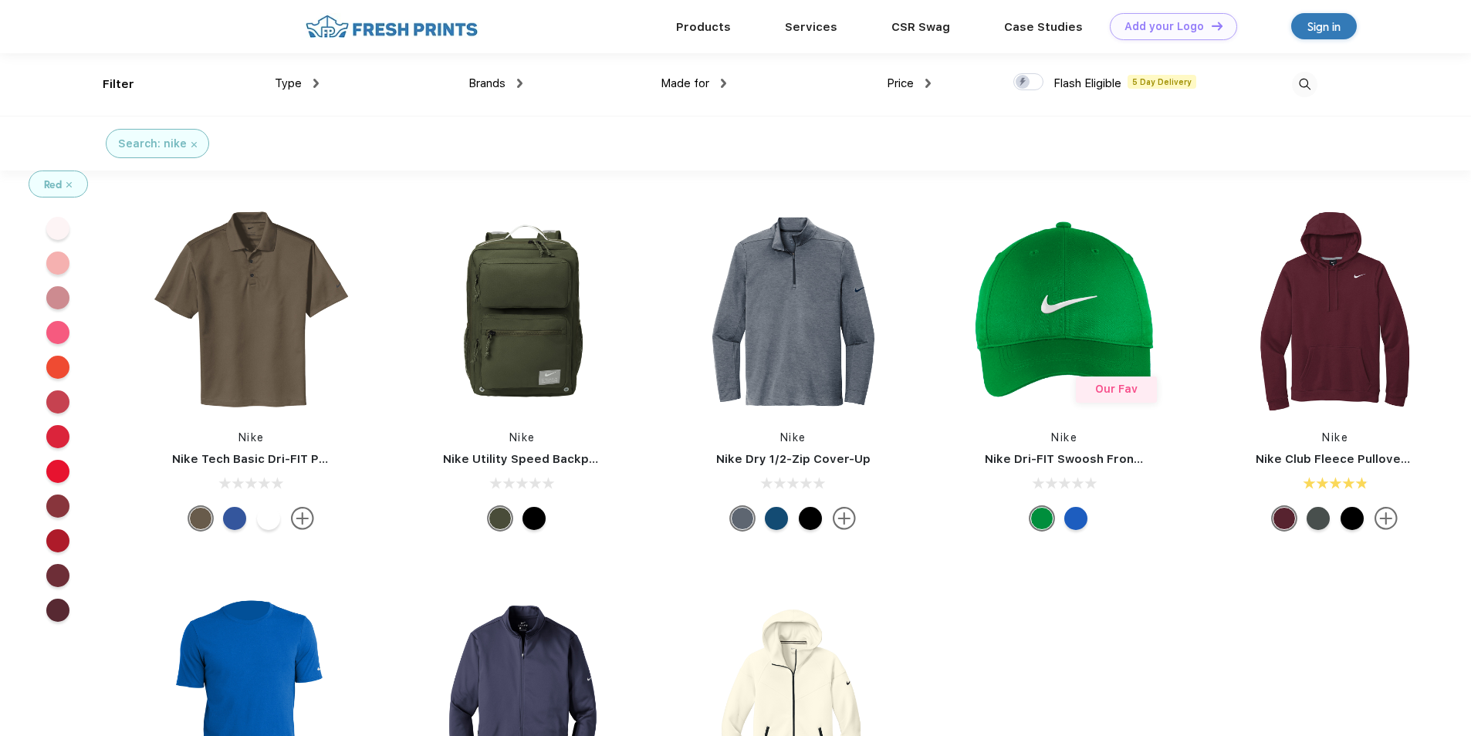
click at [920, 89] on div "Price" at bounding box center [908, 84] width 44 height 18
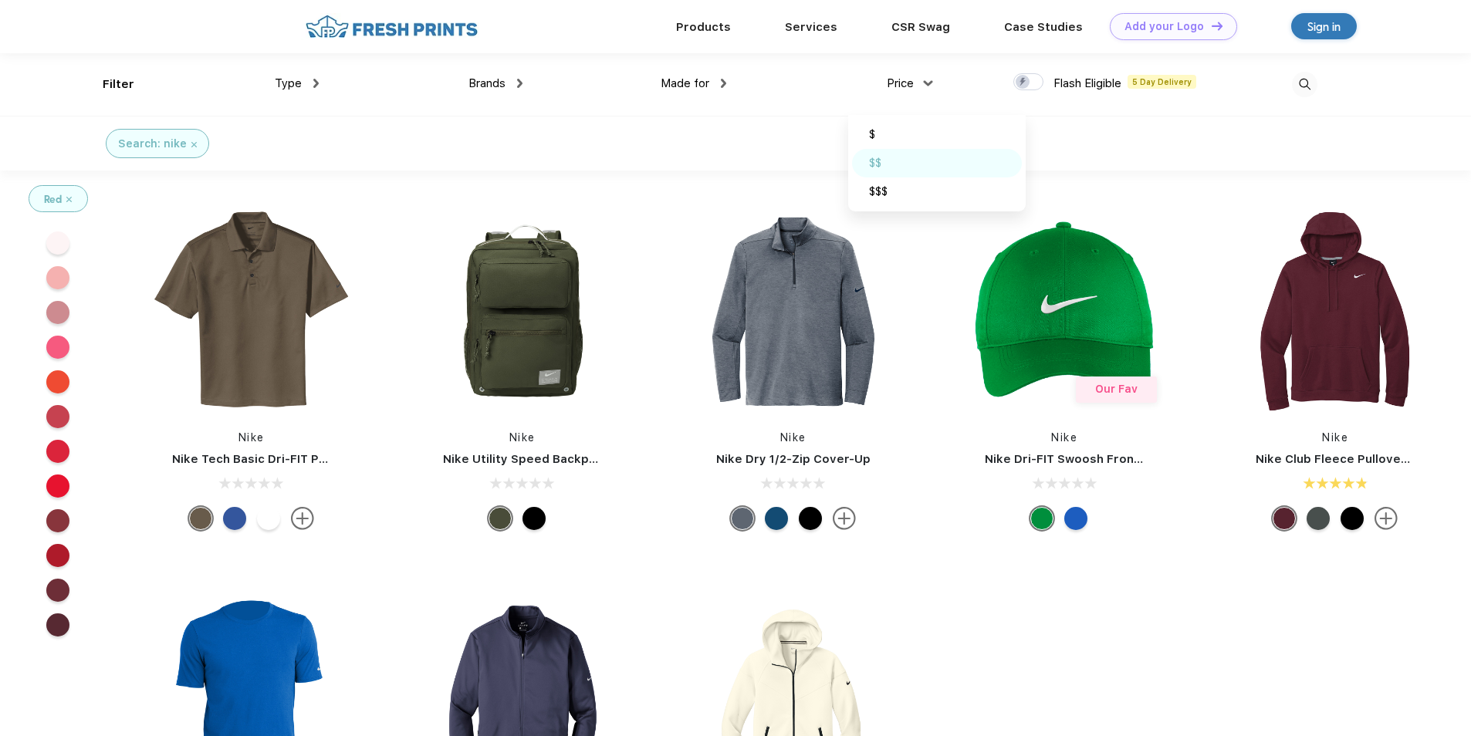
click at [870, 160] on div "$$" at bounding box center [875, 163] width 12 height 16
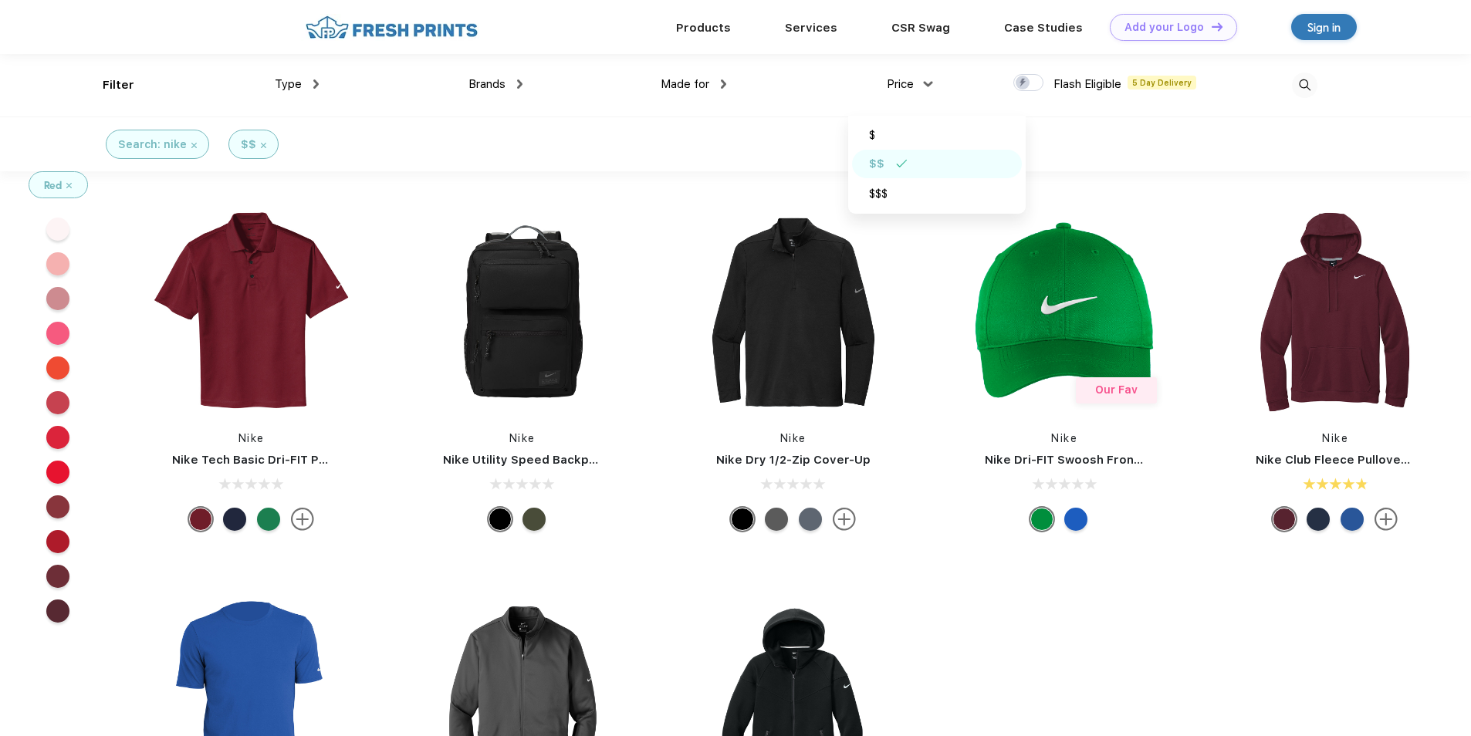
click at [503, 83] on span "Brands" at bounding box center [486, 84] width 37 height 14
click at [510, 84] on div "Brands" at bounding box center [495, 85] width 54 height 18
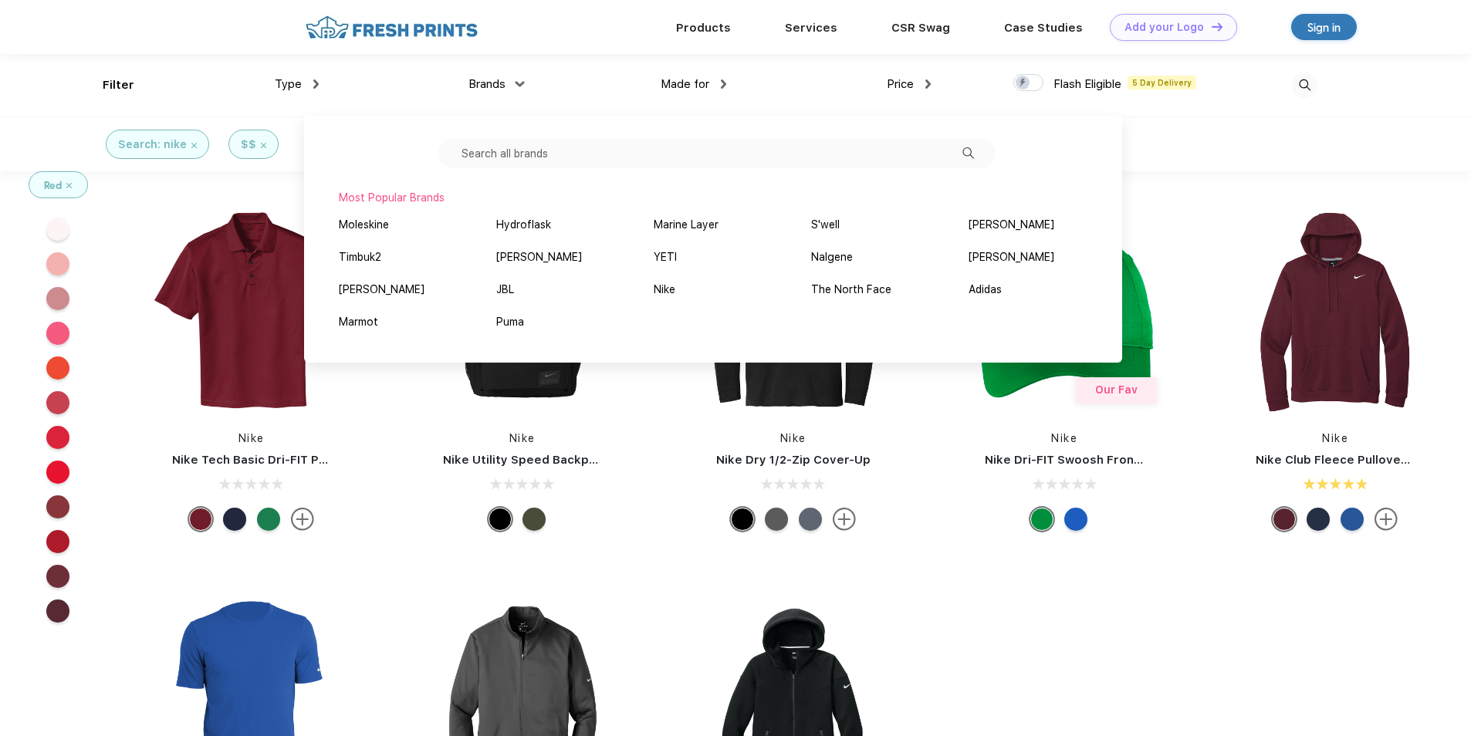
click at [510, 84] on div "Brands" at bounding box center [495, 85] width 54 height 18
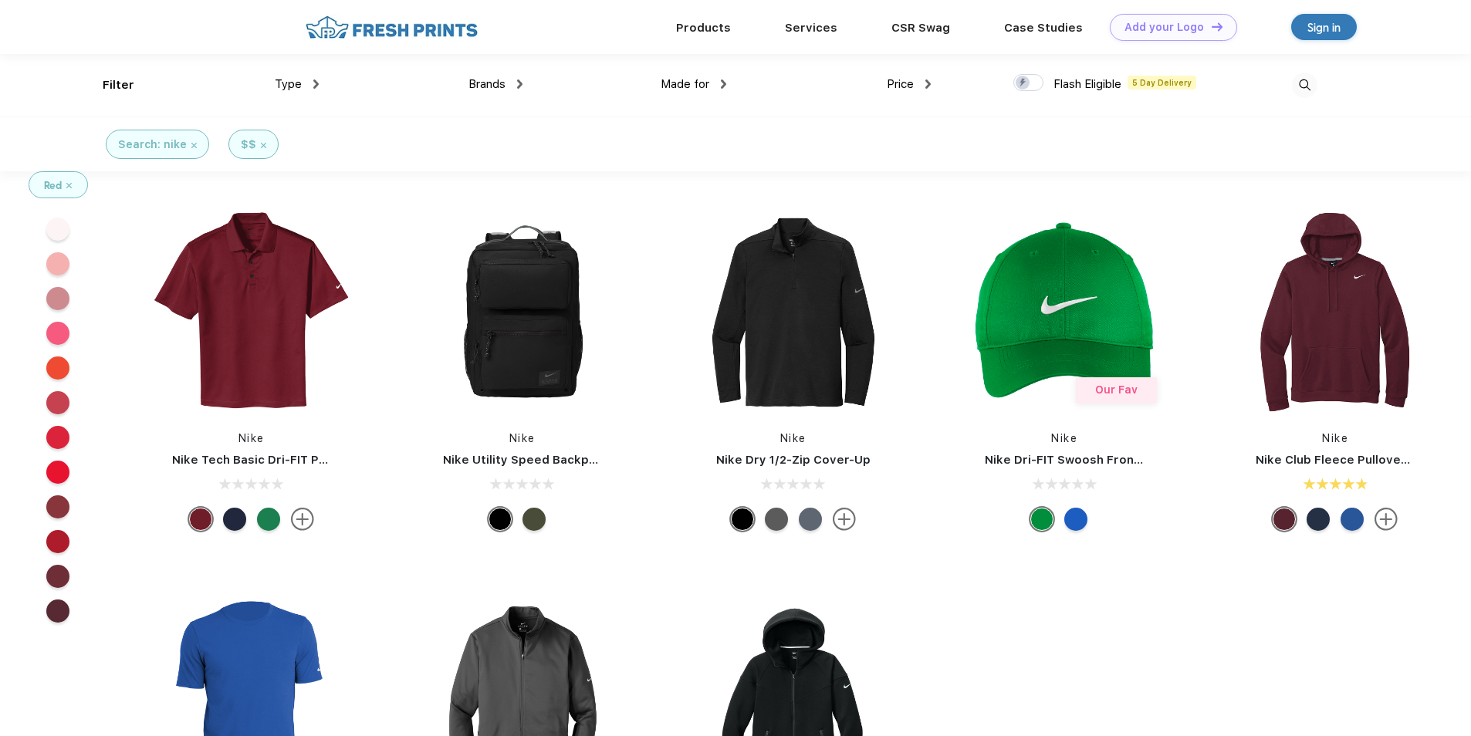
click at [510, 84] on div "Brands" at bounding box center [495, 85] width 54 height 18
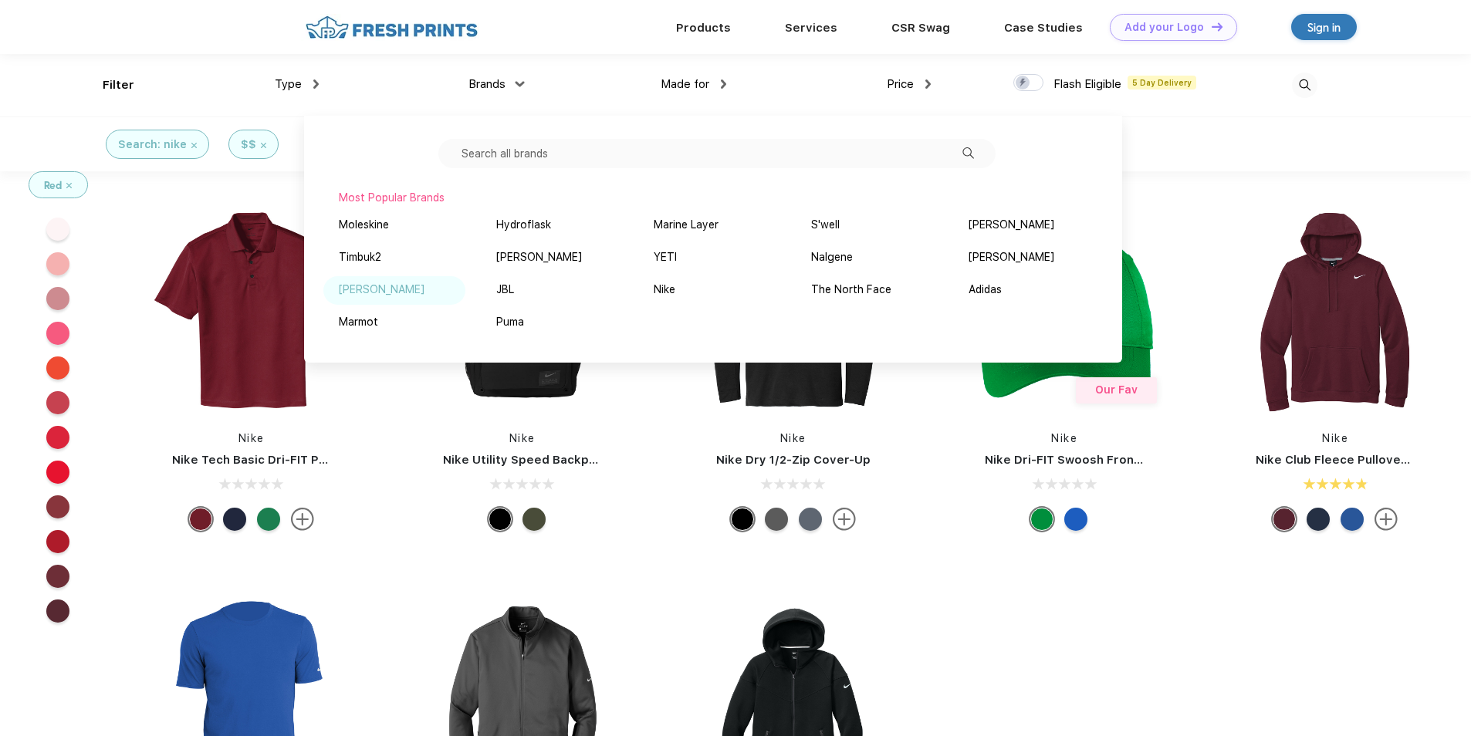
click at [351, 291] on div "[PERSON_NAME]" at bounding box center [382, 290] width 86 height 16
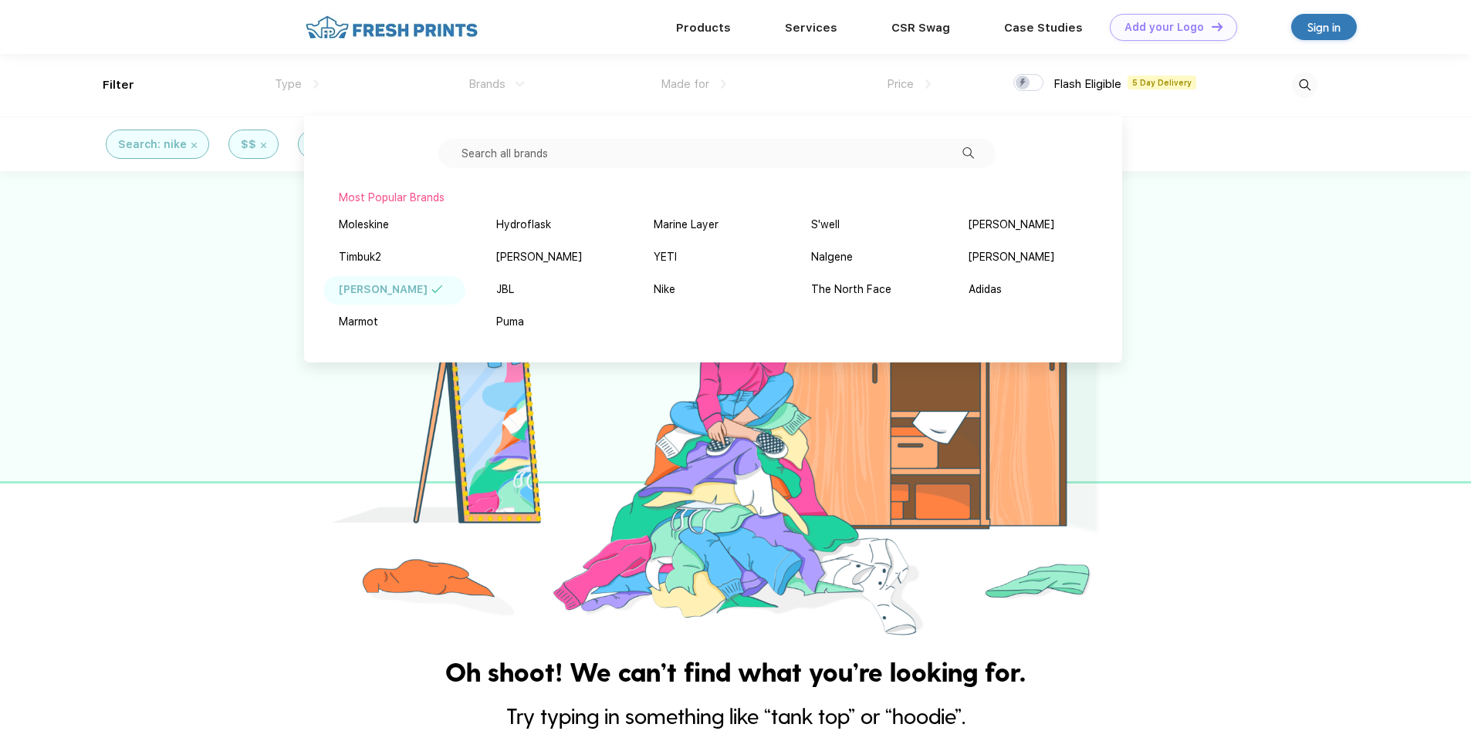
click at [1282, 354] on div at bounding box center [735, 406] width 1471 height 471
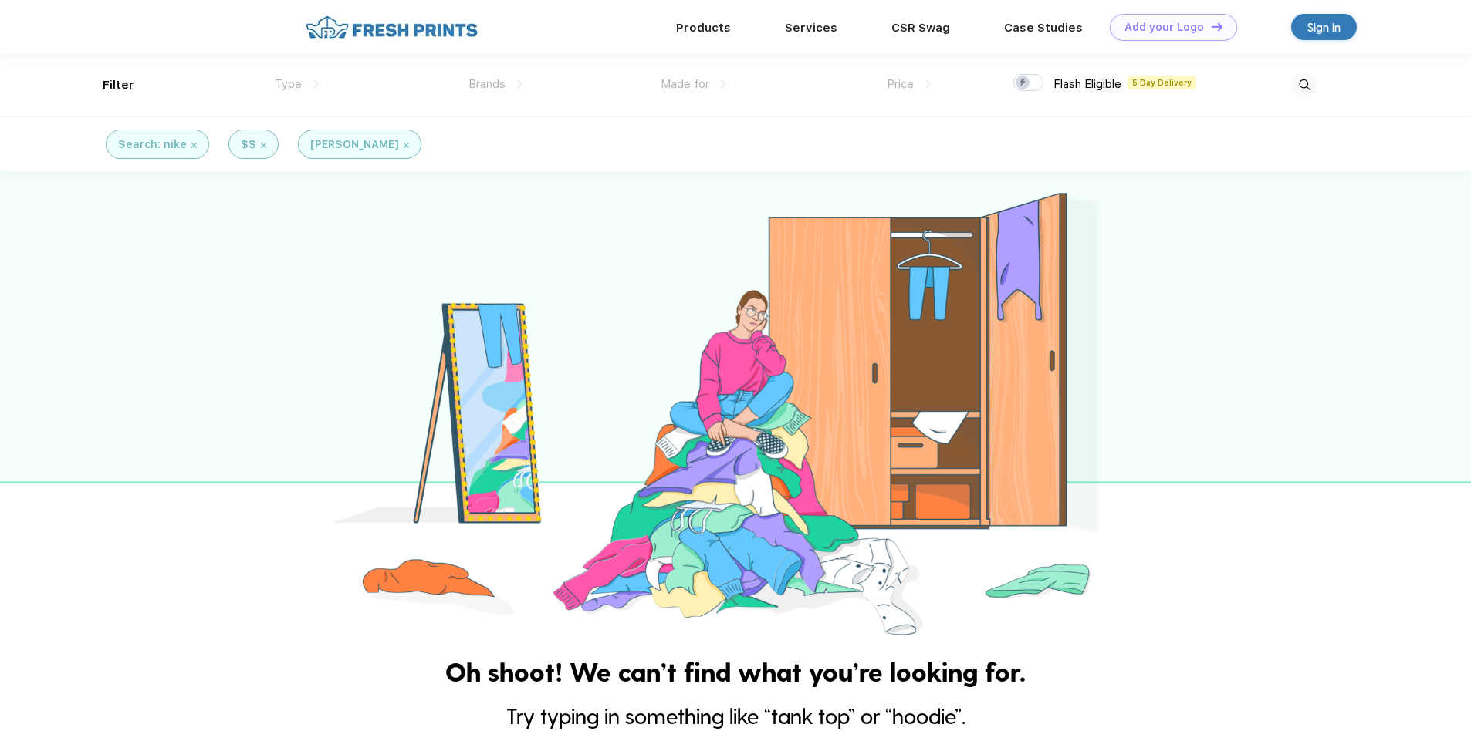
click at [194, 145] on div "Search: nike" at bounding box center [157, 144] width 103 height 29
click at [261, 146] on img at bounding box center [263, 145] width 5 height 5
click at [192, 143] on img at bounding box center [193, 145] width 5 height 5
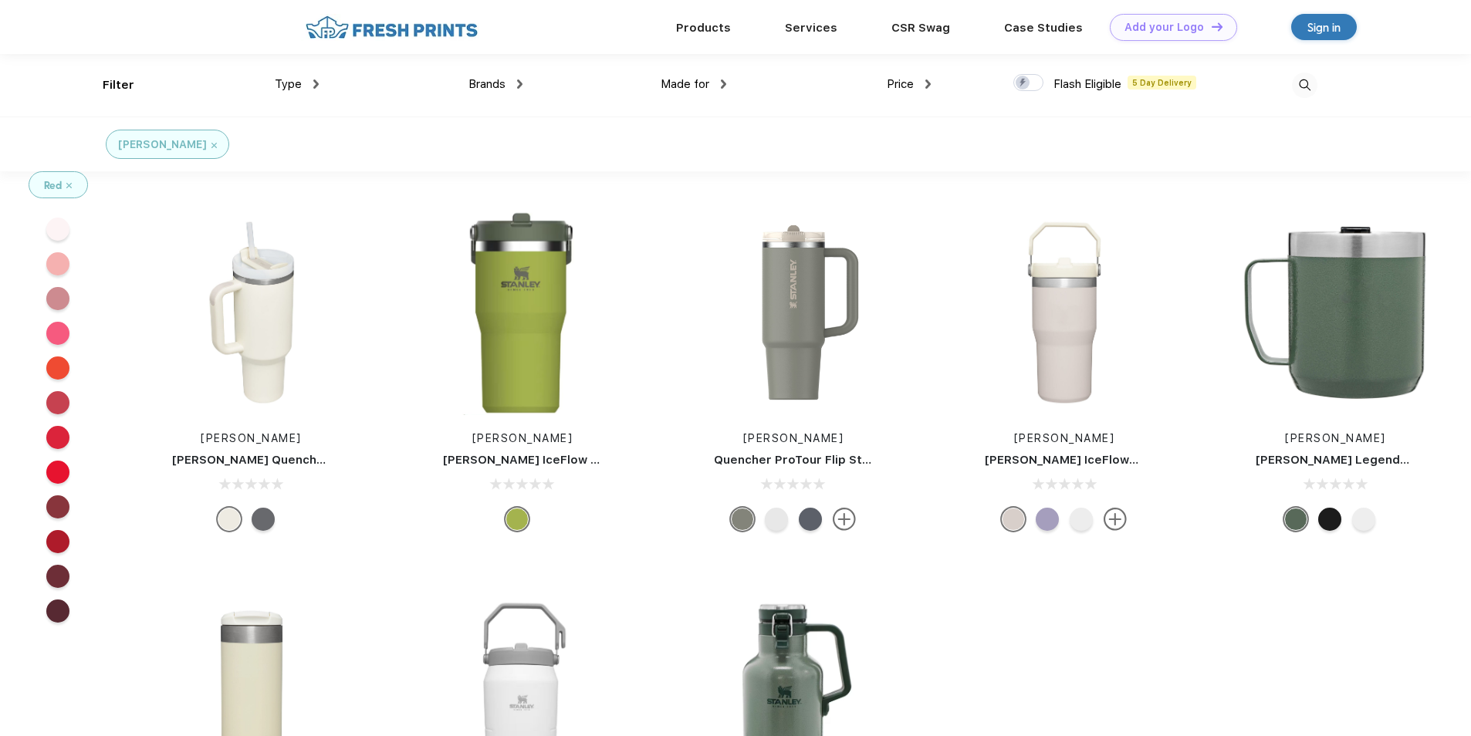
click at [270, 519] on div at bounding box center [263, 519] width 23 height 23
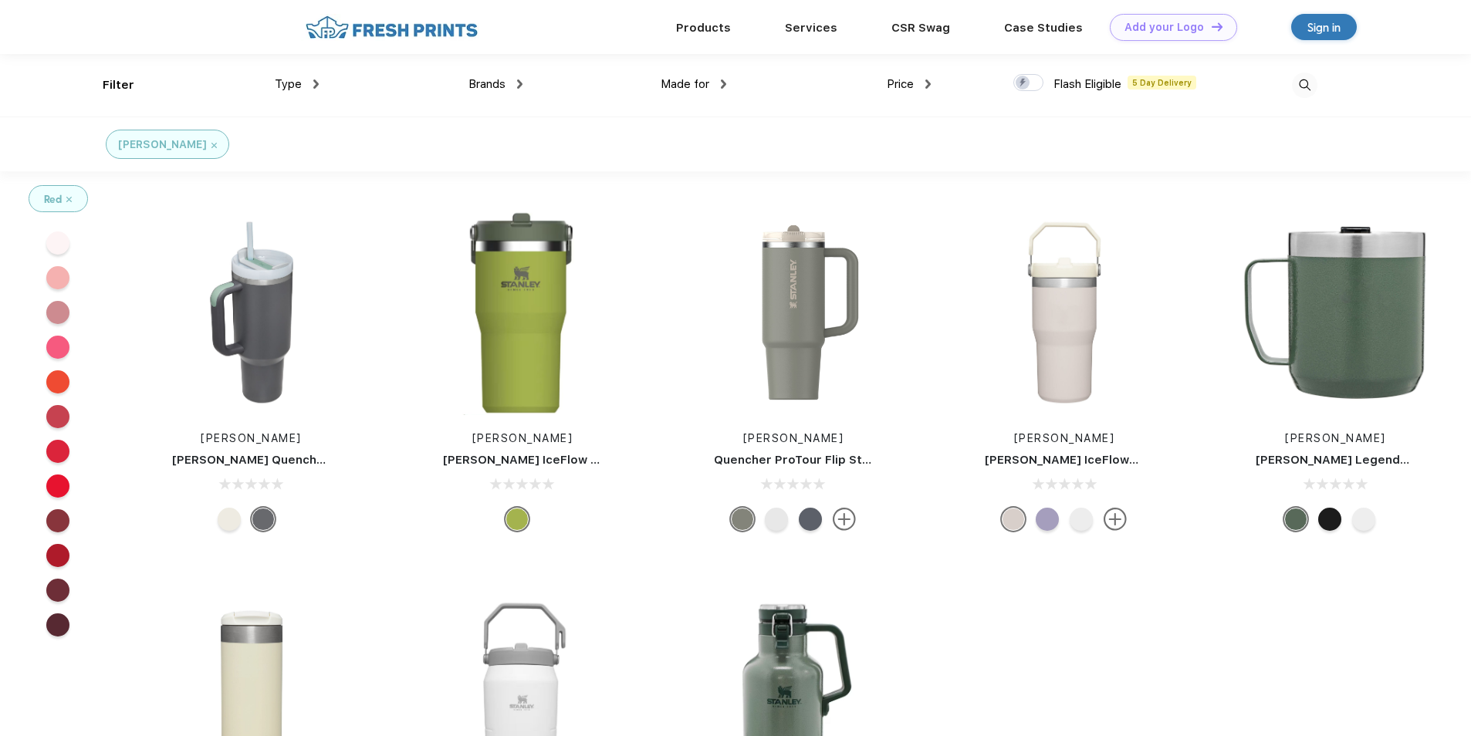
click at [1043, 523] on div at bounding box center [1046, 519] width 23 height 23
click at [1015, 522] on div at bounding box center [1012, 519] width 23 height 23
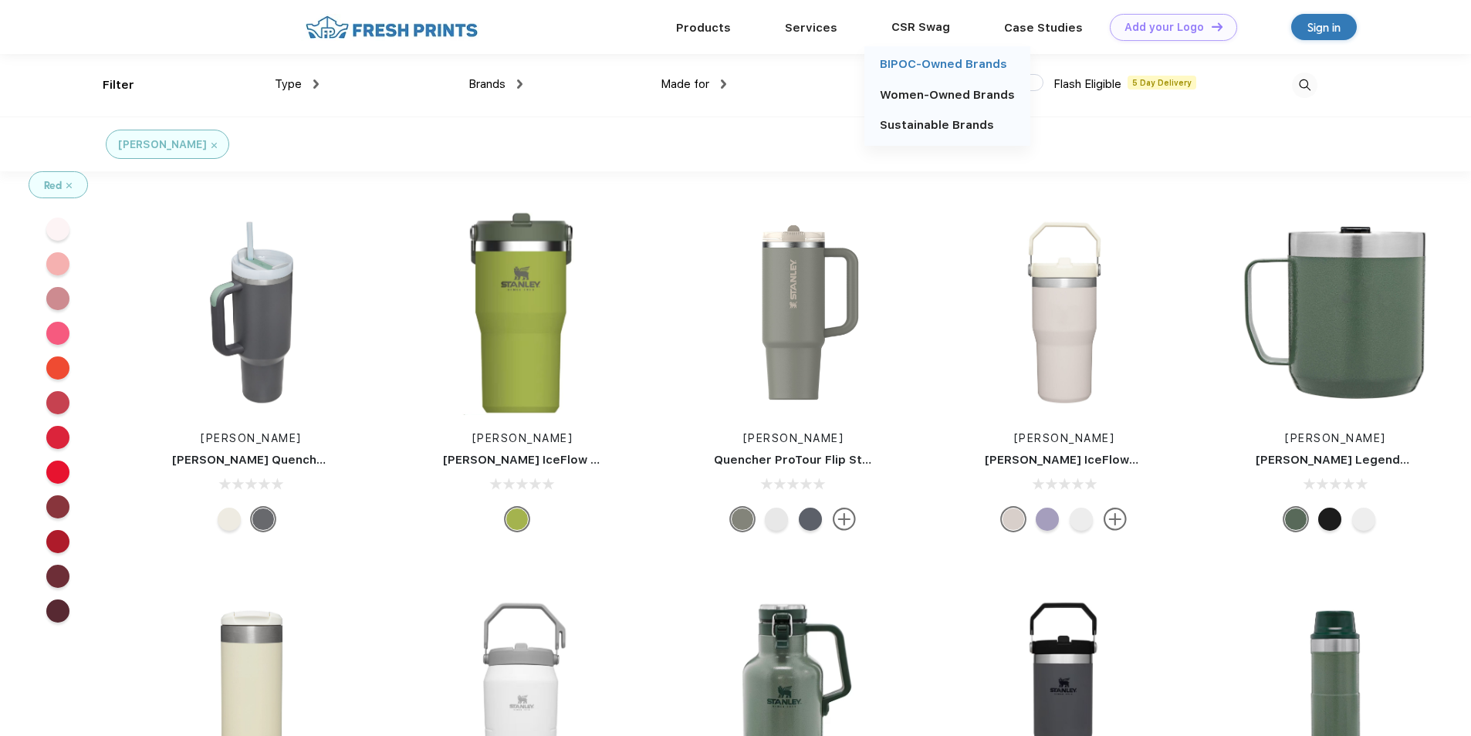
click at [924, 64] on link "BIPOC-Owned Brands" at bounding box center [943, 64] width 127 height 14
